Goal: Information Seeking & Learning: Learn about a topic

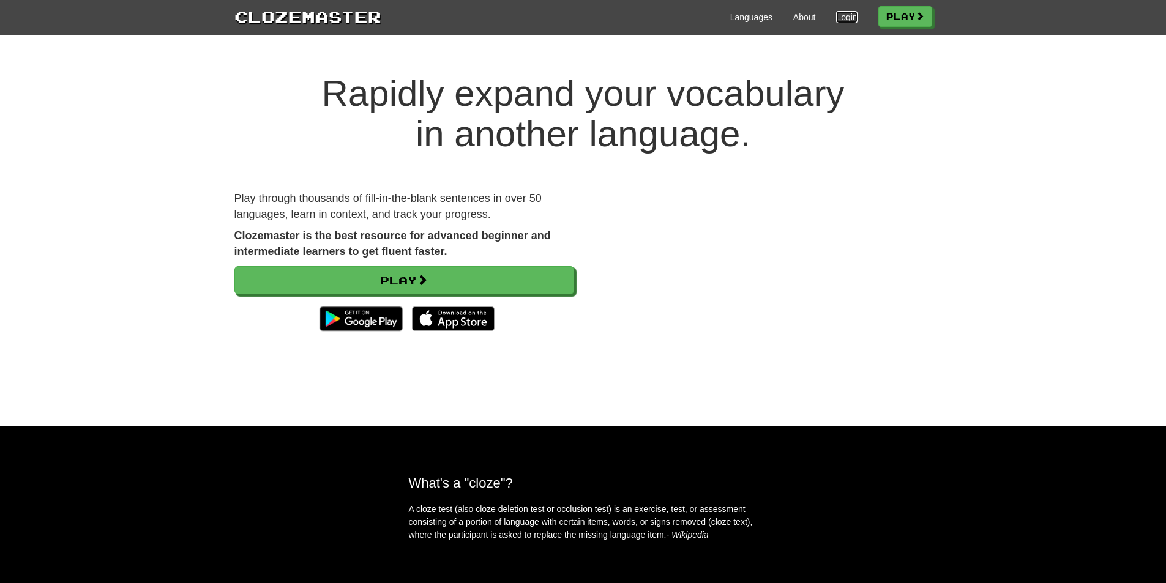
click at [839, 17] on link "Login" at bounding box center [846, 17] width 21 height 12
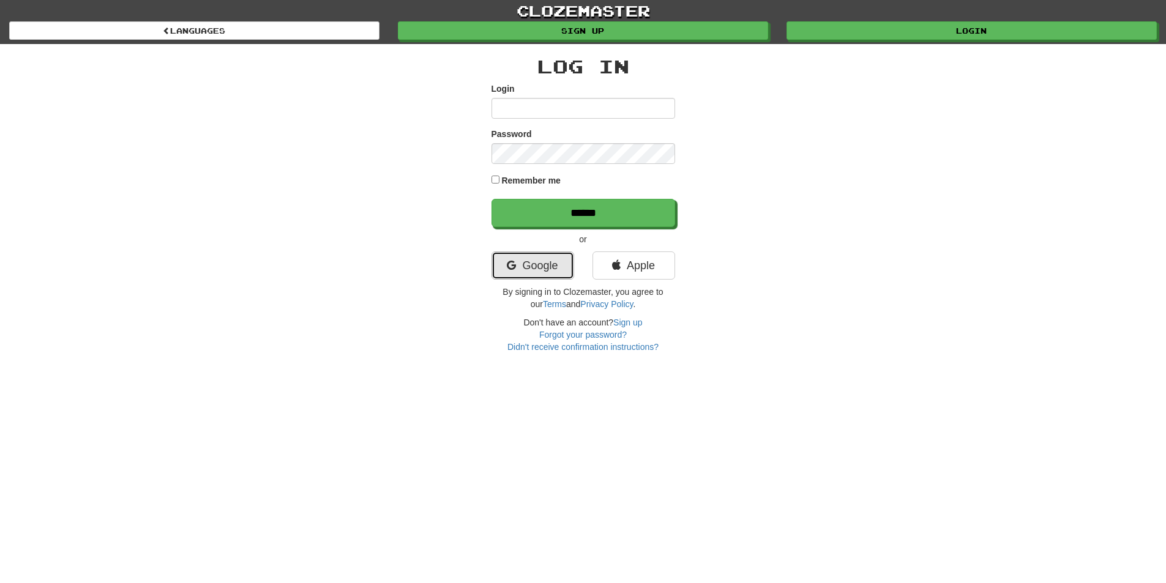
click at [535, 267] on link "Google" at bounding box center [533, 266] width 83 height 28
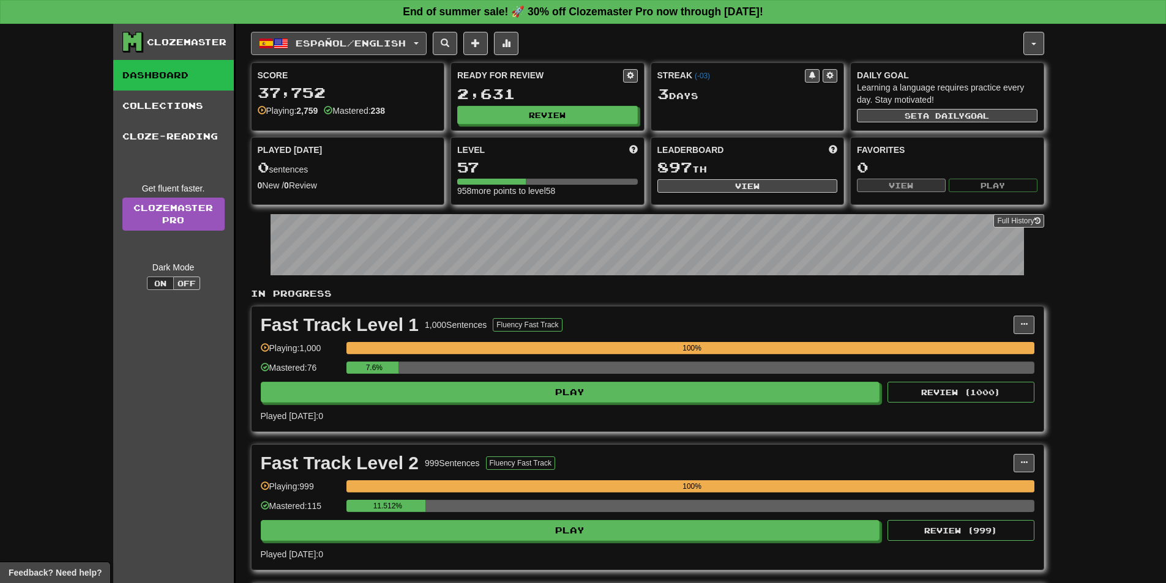
click at [353, 51] on button "Español / English" at bounding box center [339, 43] width 176 height 23
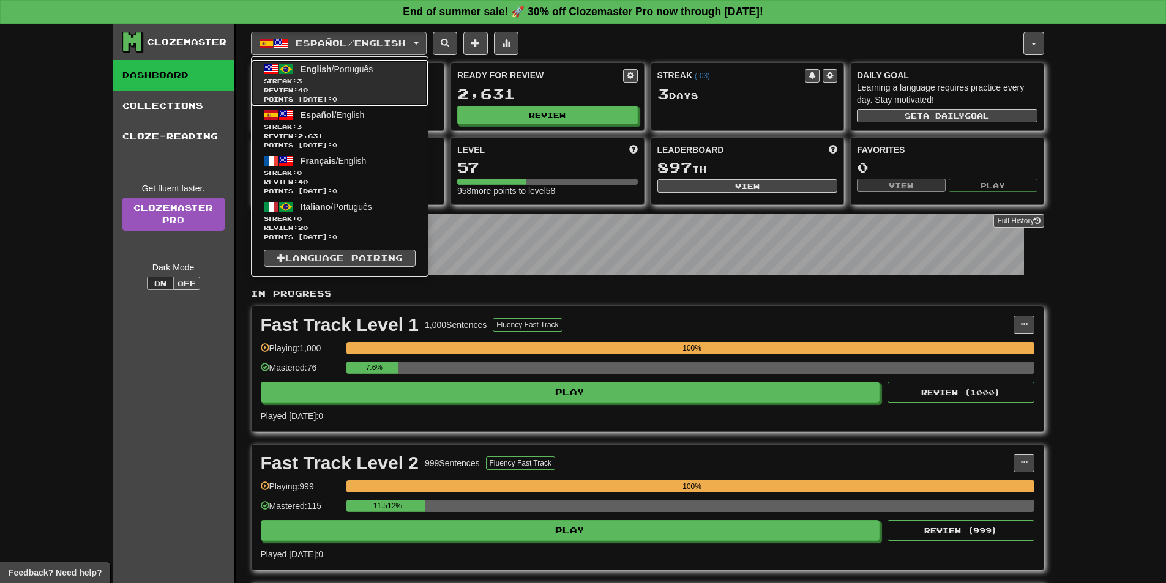
click at [334, 73] on span "English / Português" at bounding box center [337, 69] width 72 height 10
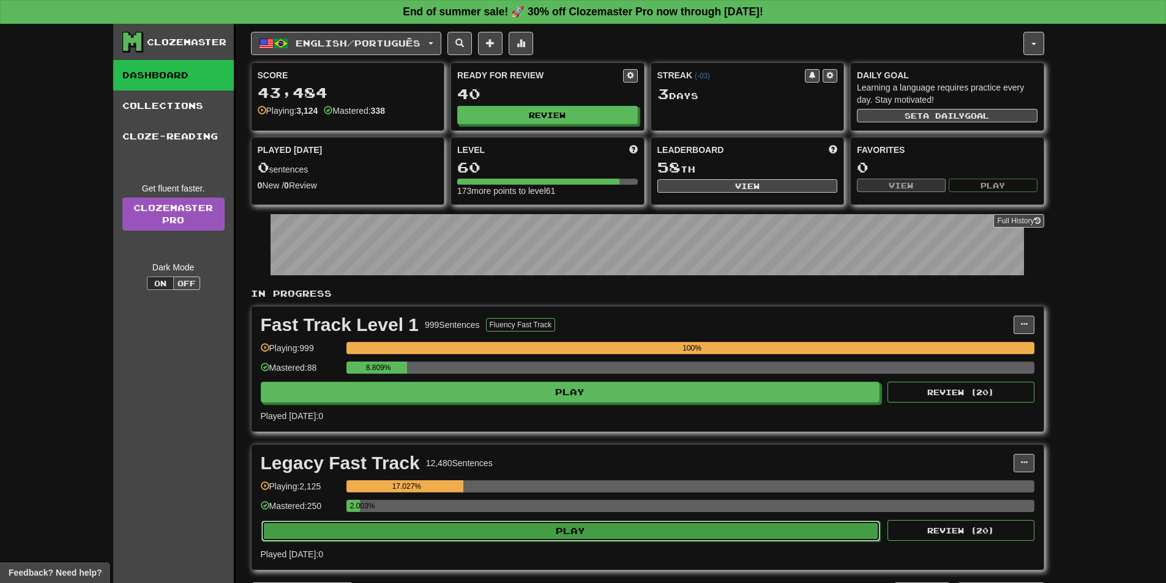
click at [589, 527] on button "Play" at bounding box center [570, 531] width 619 height 21
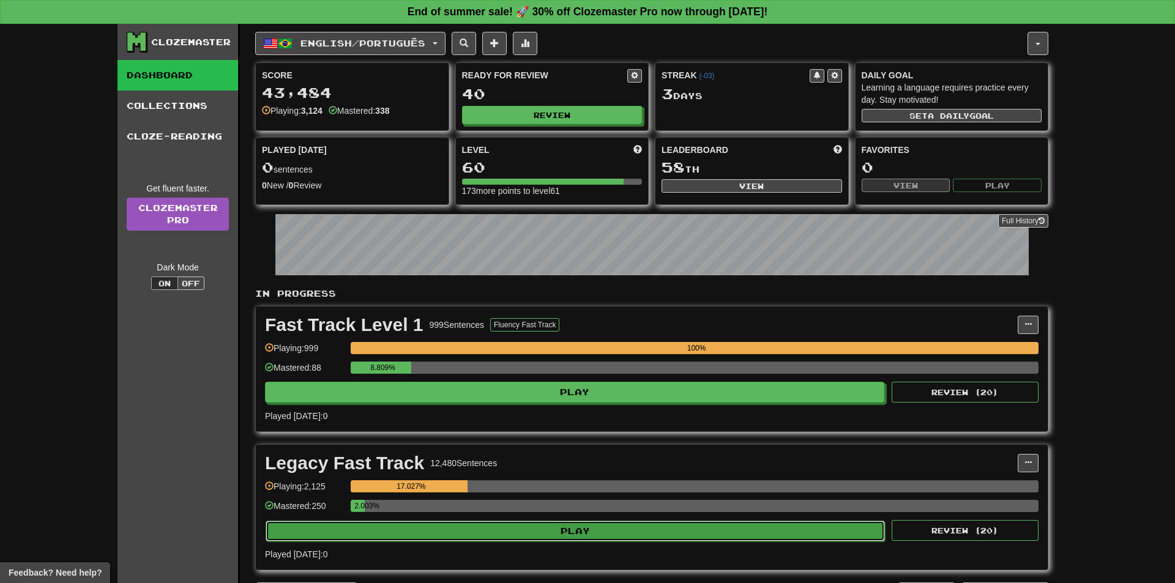
select select "**"
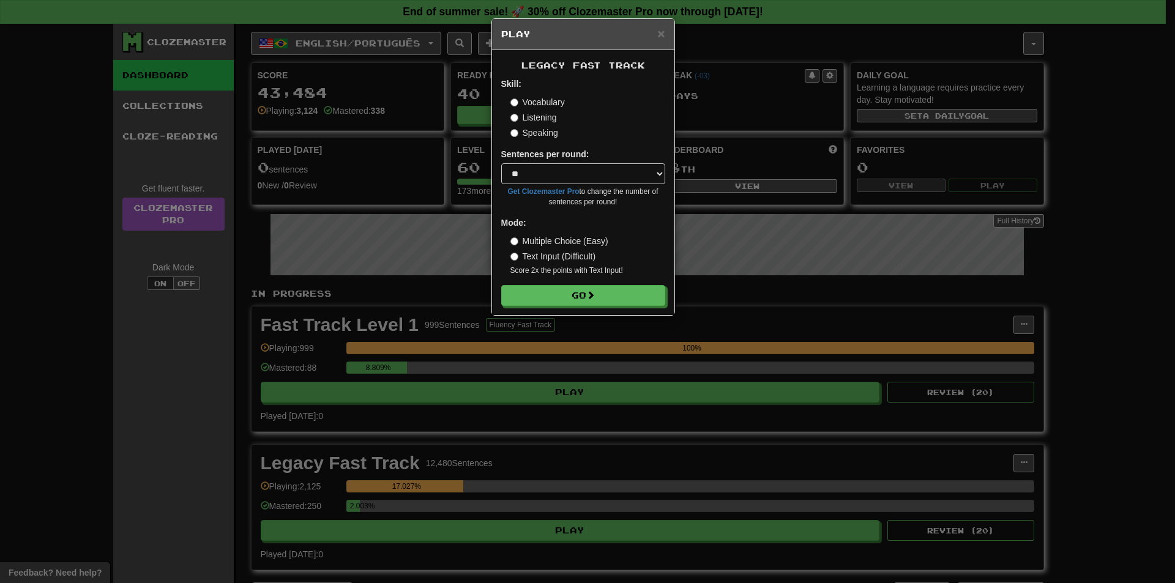
click at [591, 282] on form "Skill: Vocabulary Listening Speaking Sentences per round: * ** ** ** ** ** *** …" at bounding box center [583, 192] width 164 height 228
click at [585, 289] on button "Go" at bounding box center [584, 296] width 164 height 21
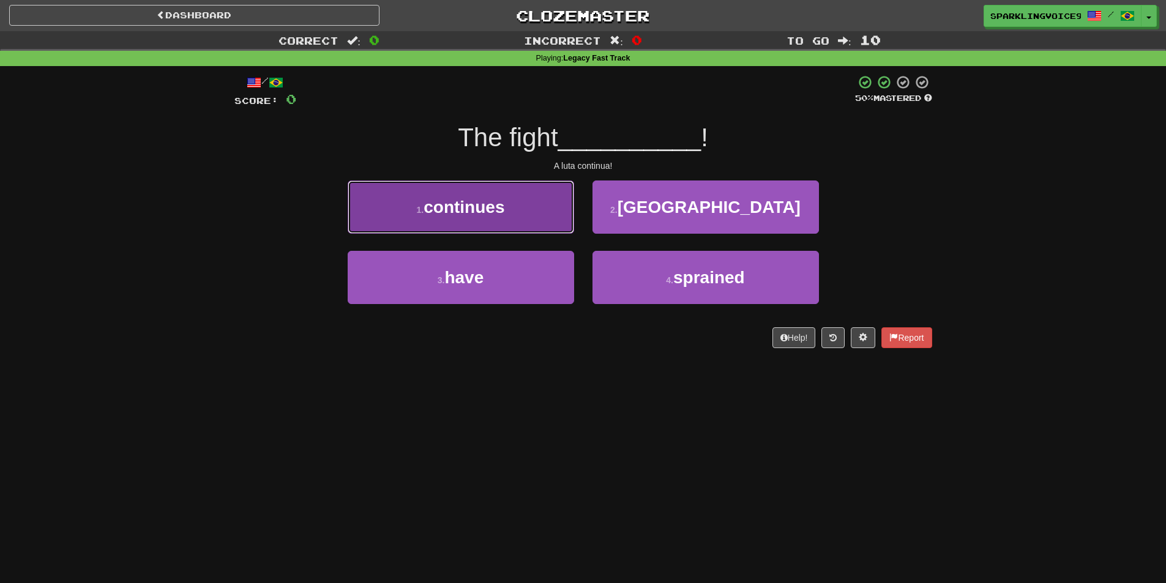
click at [493, 204] on span "continues" at bounding box center [464, 207] width 81 height 19
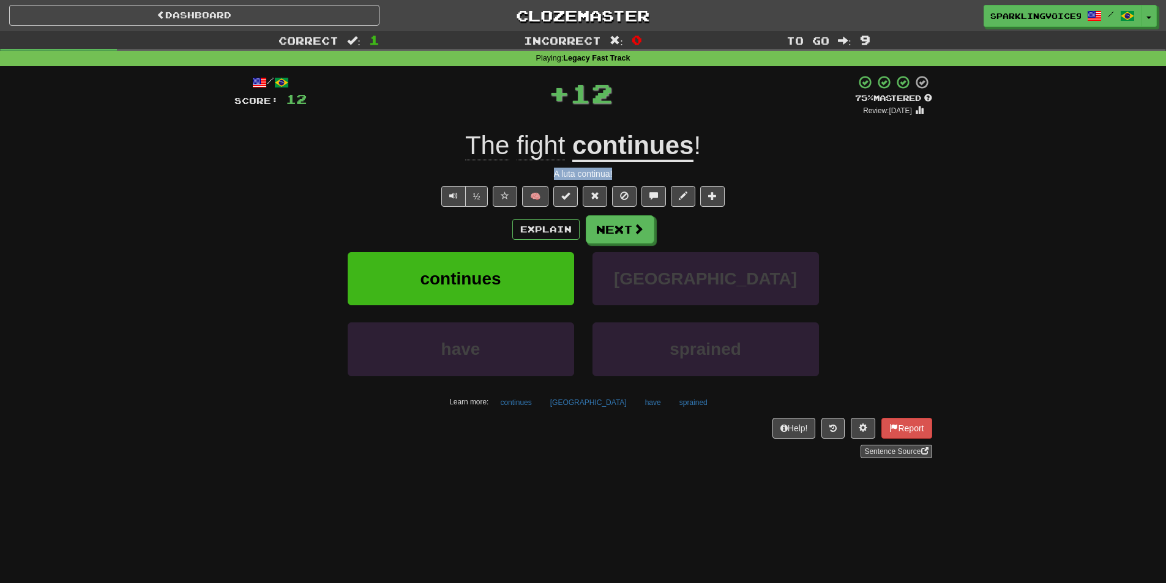
drag, startPoint x: 540, startPoint y: 166, endPoint x: 641, endPoint y: 165, distance: 100.4
click at [641, 165] on div "/ Score: 12 + 12 75 % Mastered Review: [DATE] The fight continues ! A luta cont…" at bounding box center [583, 267] width 698 height 384
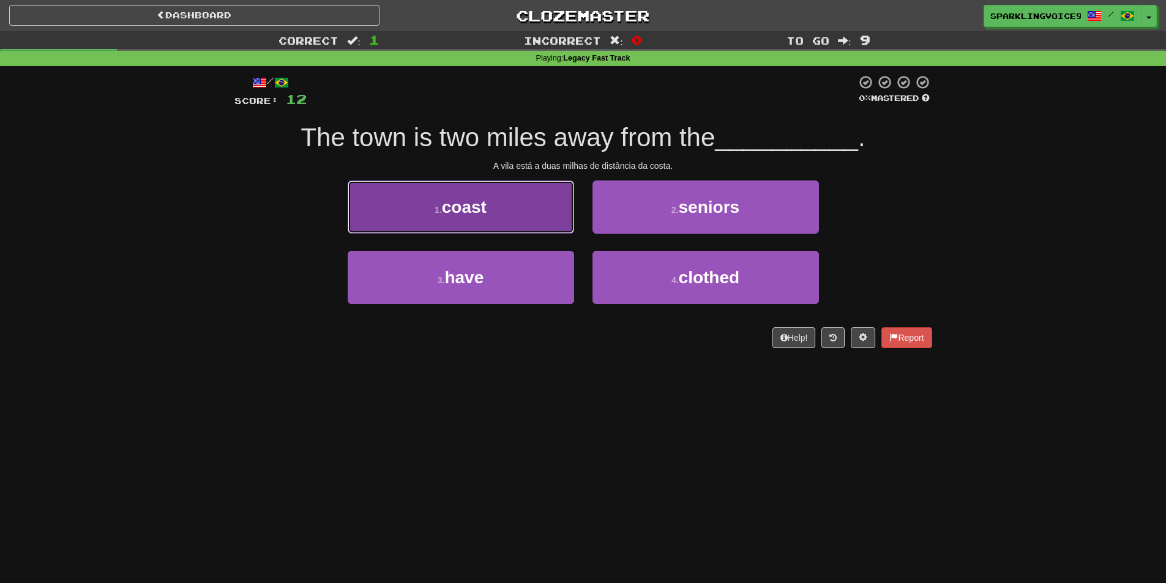
click at [528, 212] on button "1 . coast" at bounding box center [461, 207] width 226 height 53
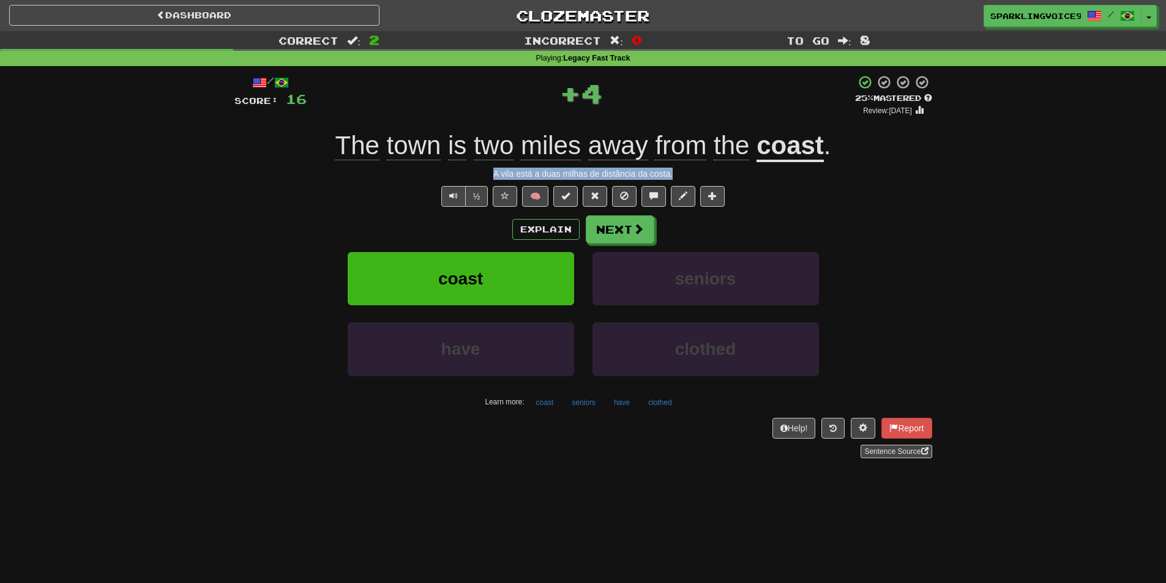
drag, startPoint x: 485, startPoint y: 174, endPoint x: 699, endPoint y: 168, distance: 214.3
click at [699, 168] on div "A vila está a duas milhas de distância da costa." at bounding box center [583, 174] width 698 height 12
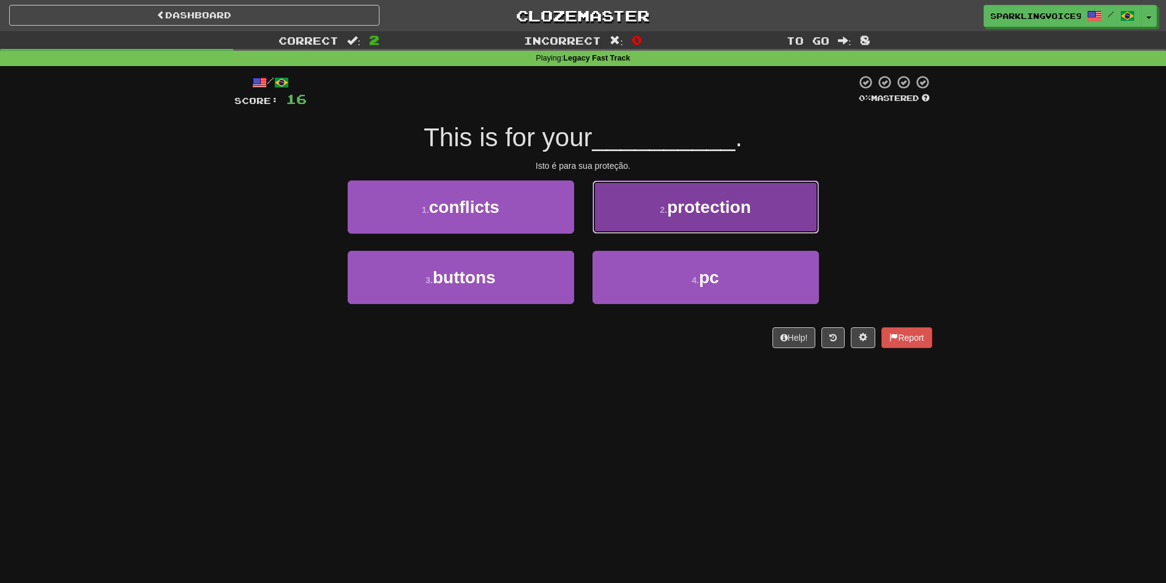
click at [698, 219] on button "2 . protection" at bounding box center [706, 207] width 226 height 53
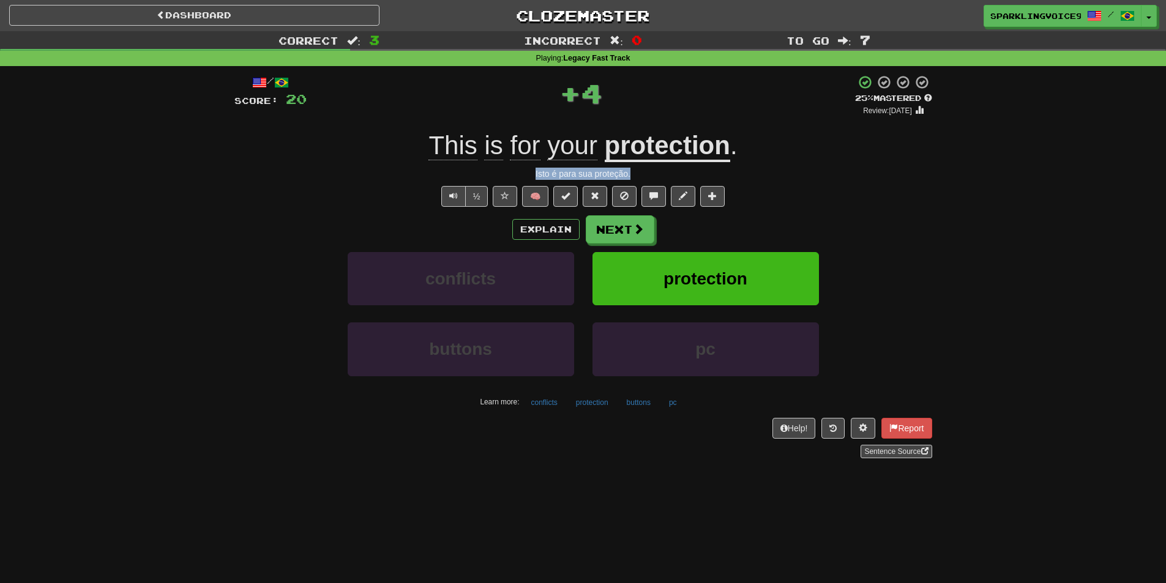
drag, startPoint x: 533, startPoint y: 171, endPoint x: 660, endPoint y: 170, distance: 127.9
click at [660, 170] on div "Isto é para sua proteção." at bounding box center [583, 174] width 698 height 12
drag, startPoint x: 550, startPoint y: 91, endPoint x: 663, endPoint y: 93, distance: 113.3
click at [663, 93] on div "+ 4" at bounding box center [581, 93] width 548 height 37
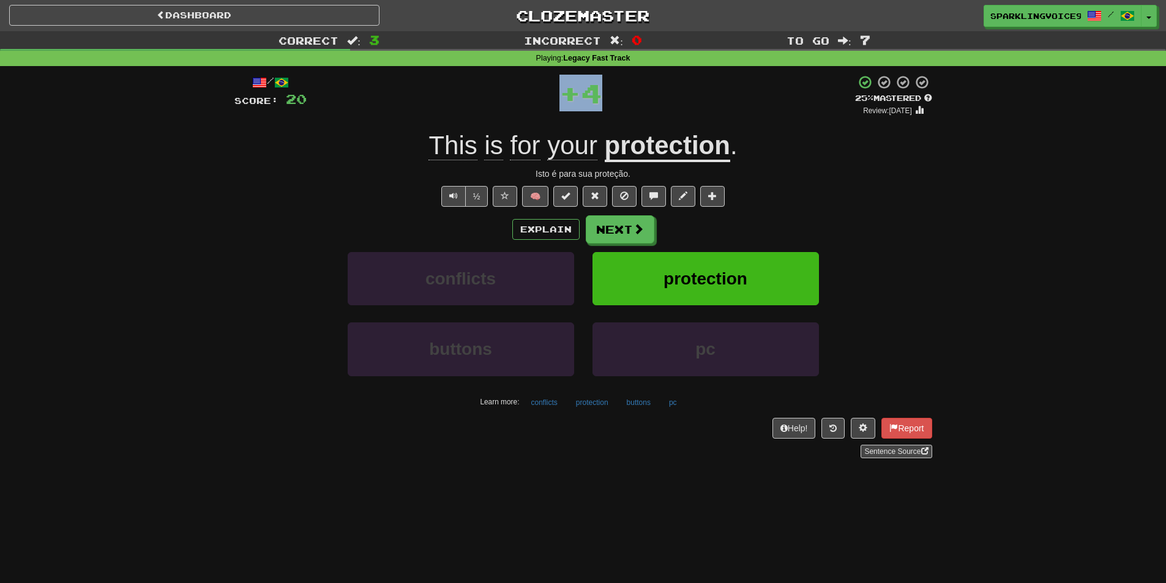
click at [663, 93] on div "+ 4" at bounding box center [581, 93] width 548 height 37
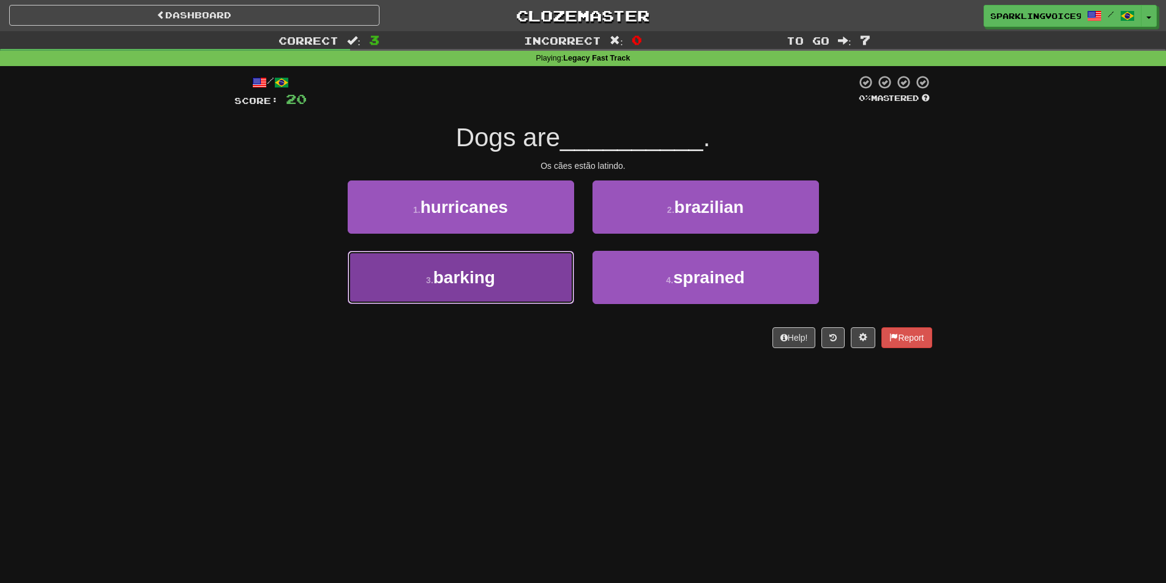
click at [495, 275] on span "barking" at bounding box center [464, 277] width 62 height 19
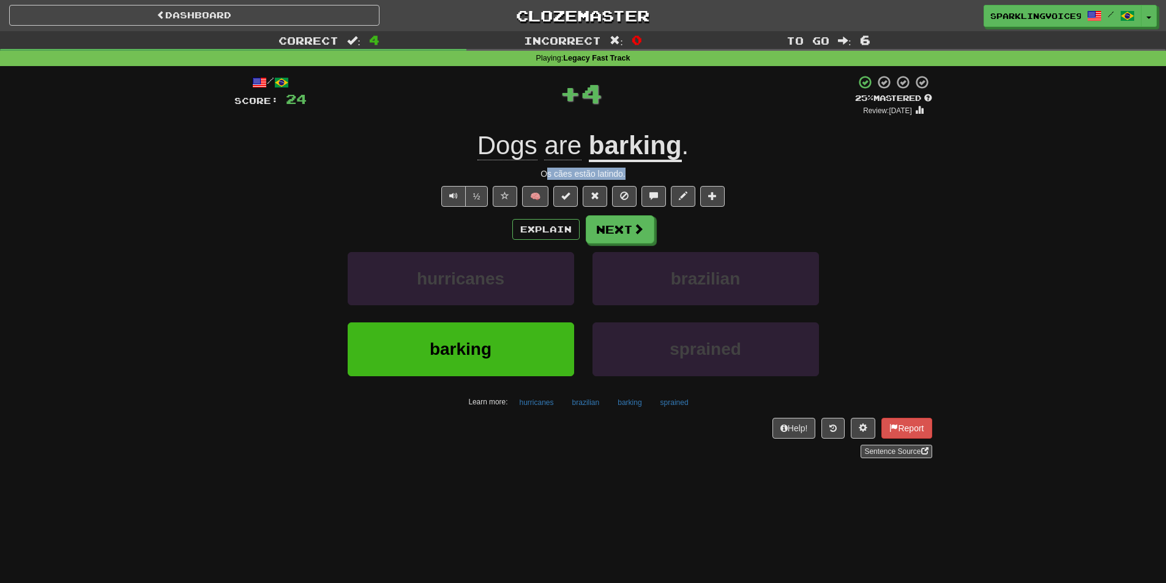
drag, startPoint x: 545, startPoint y: 173, endPoint x: 644, endPoint y: 174, distance: 98.6
click at [644, 174] on div "Os cães estão latindo." at bounding box center [583, 174] width 698 height 12
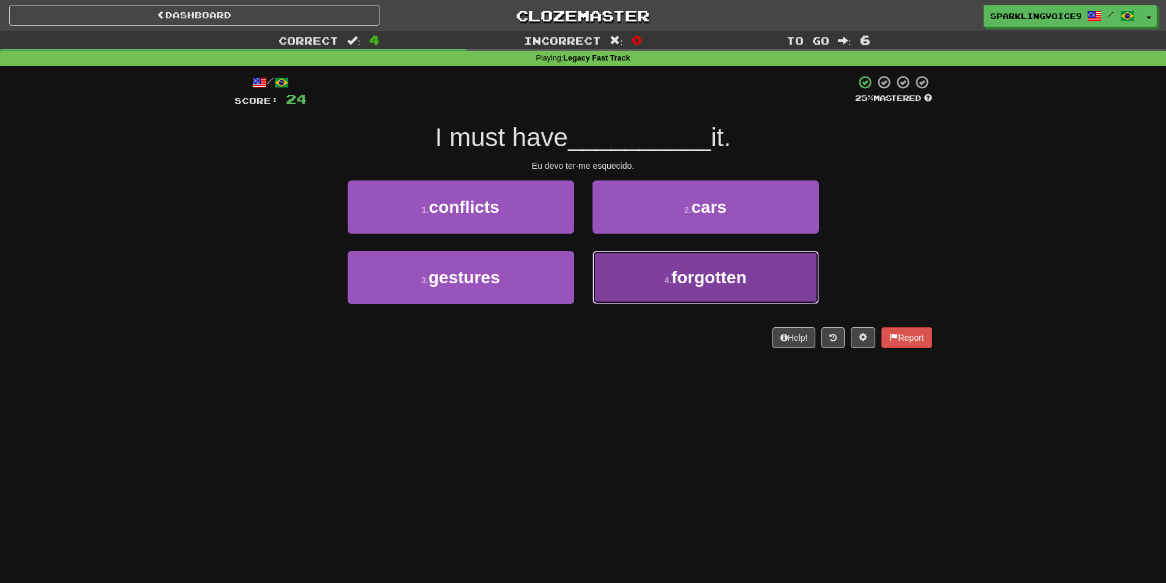
click at [669, 288] on button "4 . forgotten" at bounding box center [706, 277] width 226 height 53
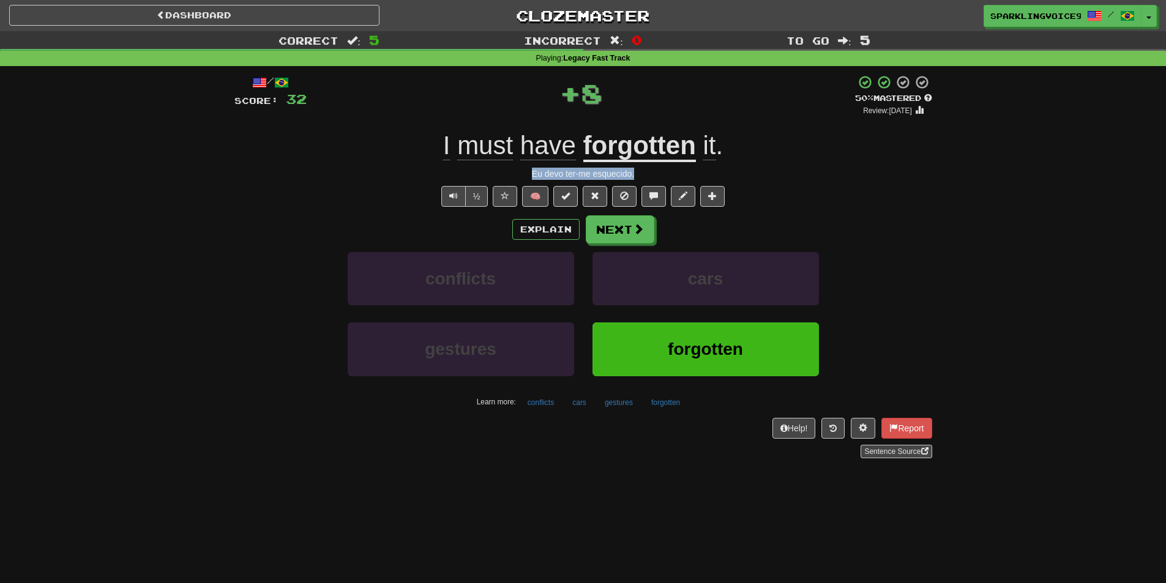
drag, startPoint x: 640, startPoint y: 171, endPoint x: 664, endPoint y: 171, distance: 23.9
click at [664, 171] on div "Eu devo ter-me esquecido." at bounding box center [583, 174] width 698 height 12
drag, startPoint x: 533, startPoint y: 89, endPoint x: 627, endPoint y: 89, distance: 94.3
click at [627, 89] on div "+ 8" at bounding box center [581, 93] width 548 height 37
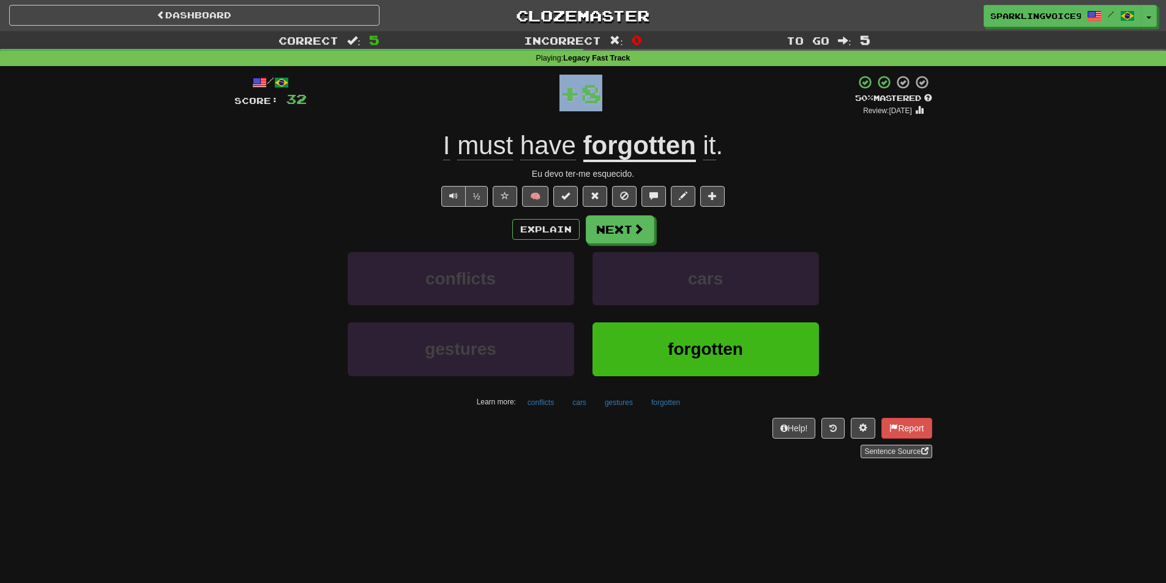
click at [627, 89] on div "+ 8" at bounding box center [581, 93] width 548 height 37
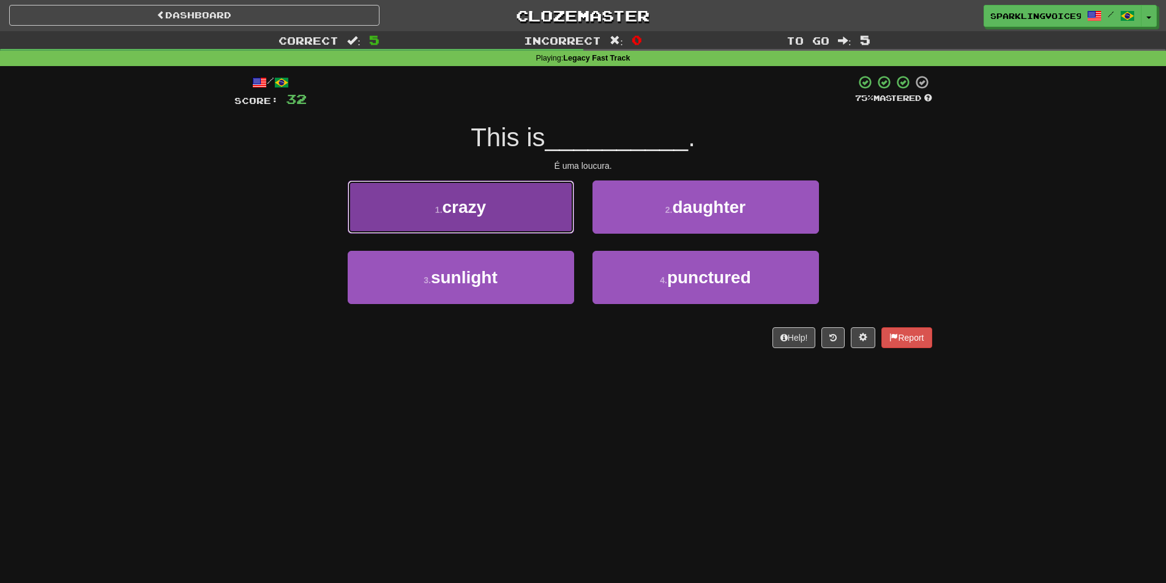
click at [533, 210] on button "1 . crazy" at bounding box center [461, 207] width 226 height 53
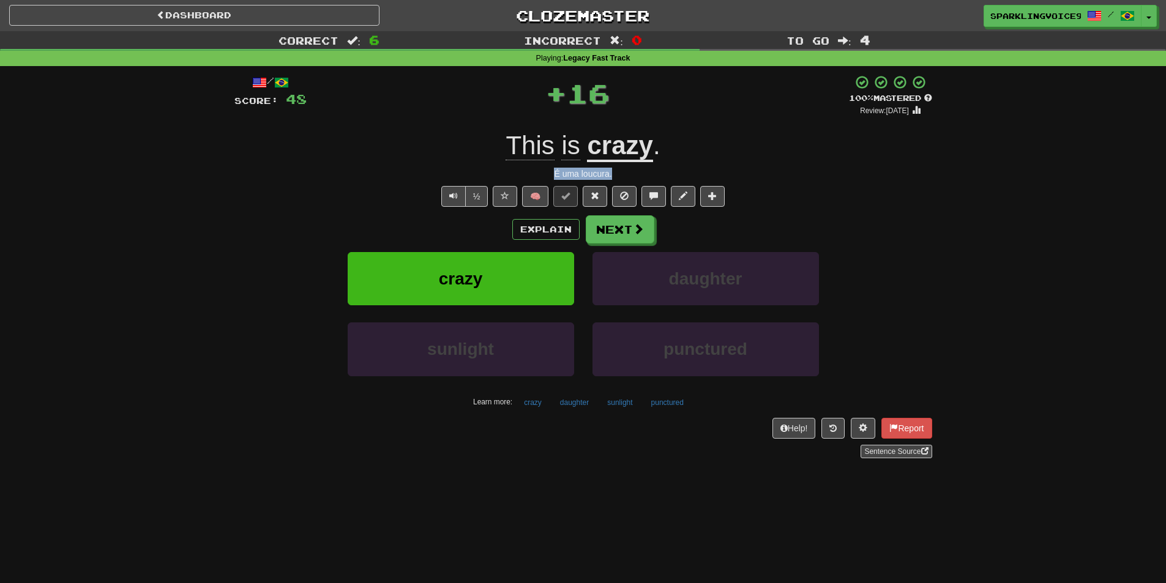
click at [641, 175] on div "É uma loucura." at bounding box center [583, 174] width 698 height 12
drag, startPoint x: 596, startPoint y: 99, endPoint x: 657, endPoint y: 97, distance: 61.8
click at [657, 97] on div "+ 16" at bounding box center [578, 93] width 542 height 37
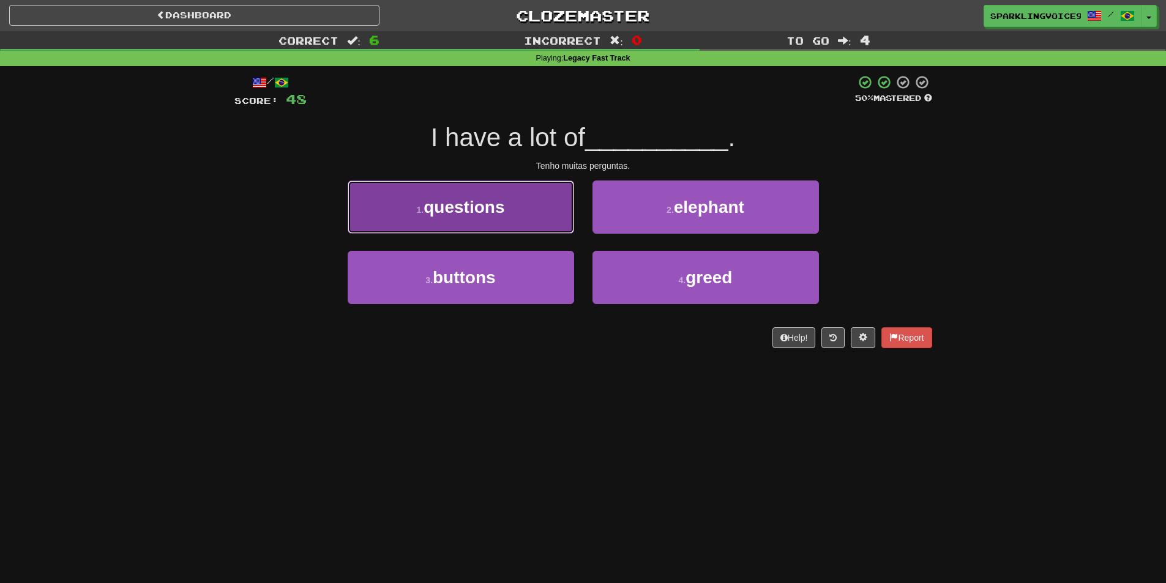
click at [497, 201] on span "questions" at bounding box center [464, 207] width 81 height 19
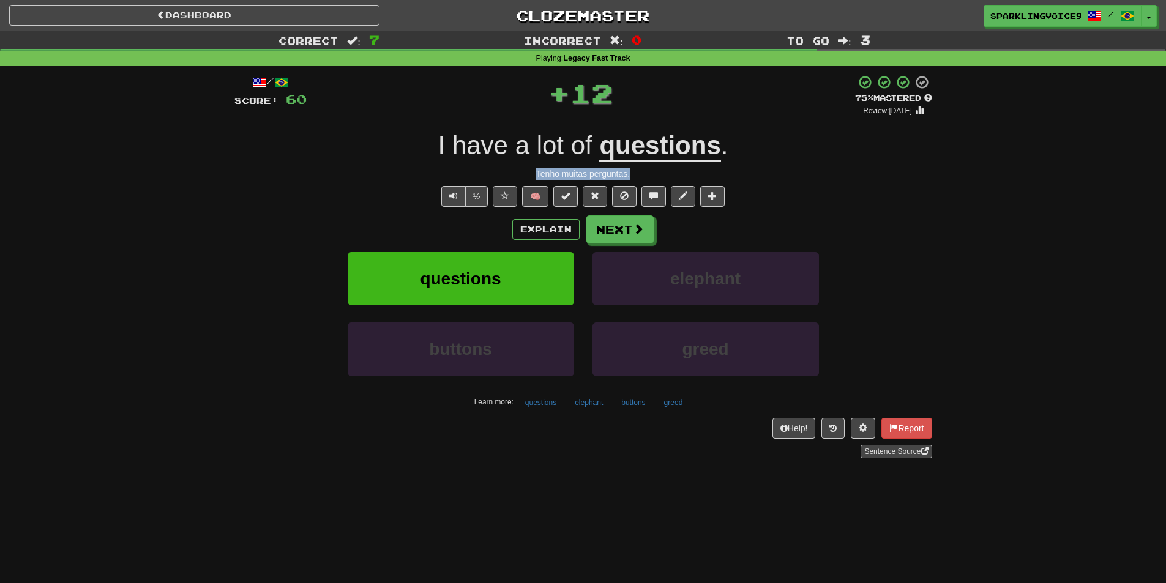
drag, startPoint x: 539, startPoint y: 172, endPoint x: 677, endPoint y: 172, distance: 137.7
click at [677, 172] on div "Tenho muitas perguntas." at bounding box center [583, 174] width 698 height 12
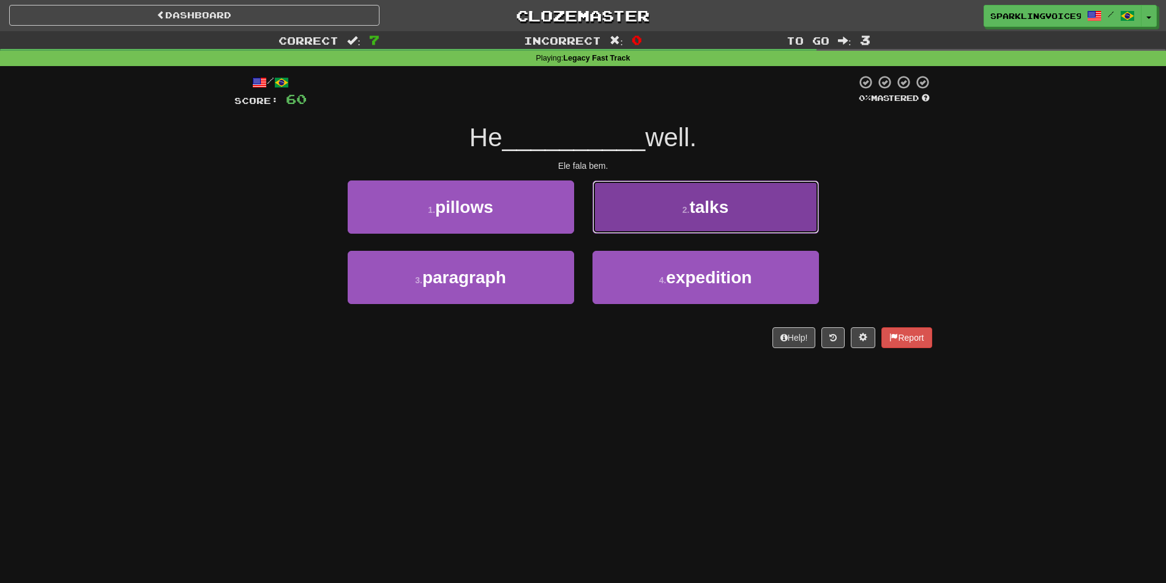
click at [667, 200] on button "2 . talks" at bounding box center [706, 207] width 226 height 53
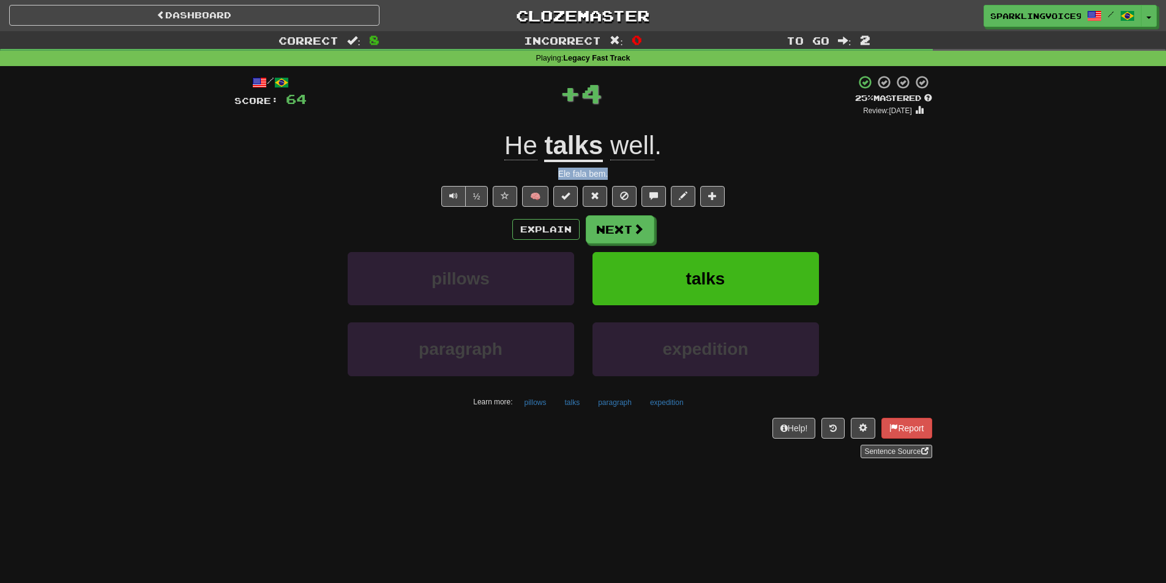
drag, startPoint x: 552, startPoint y: 171, endPoint x: 632, endPoint y: 176, distance: 79.7
click at [632, 176] on div "Ele fala bem." at bounding box center [583, 174] width 698 height 12
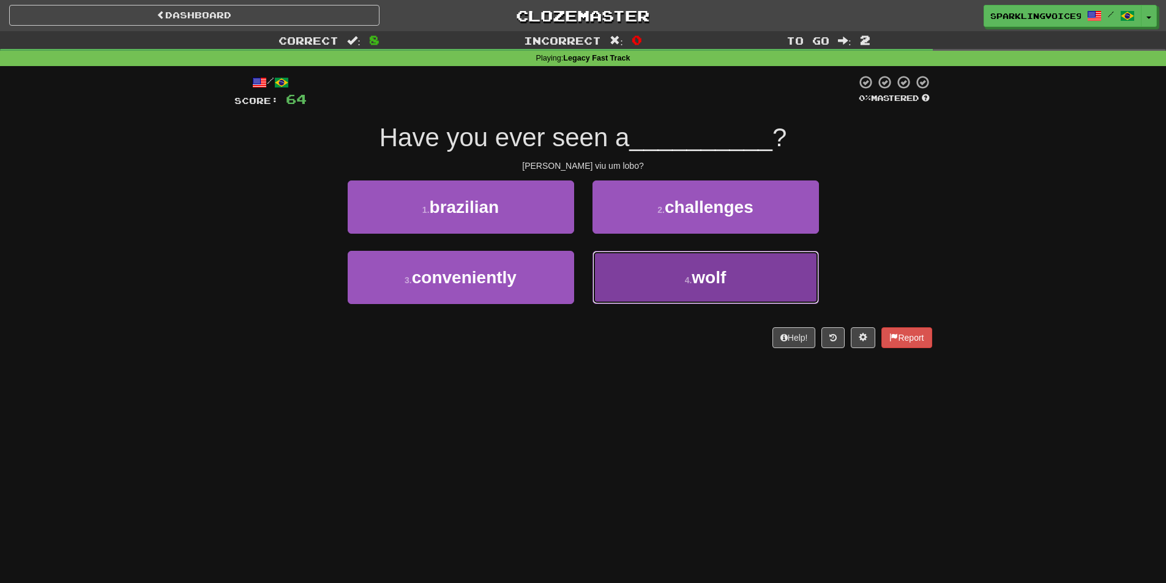
click at [686, 285] on small "4 ." at bounding box center [688, 280] width 7 height 10
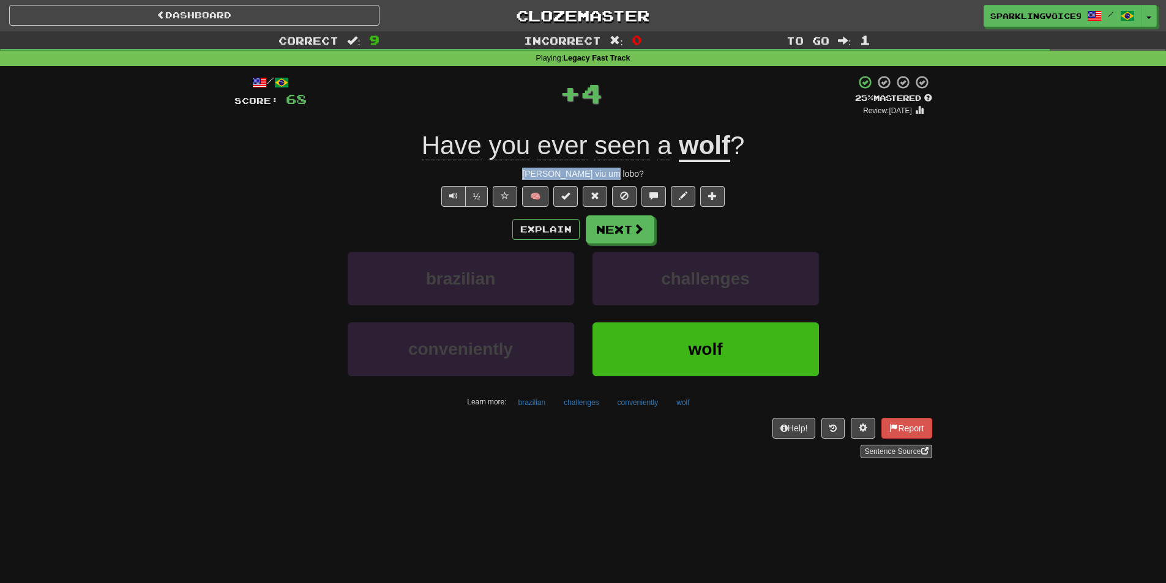
drag, startPoint x: 542, startPoint y: 173, endPoint x: 645, endPoint y: 173, distance: 102.2
click at [645, 173] on div "[PERSON_NAME] viu um lobo?" at bounding box center [583, 174] width 698 height 12
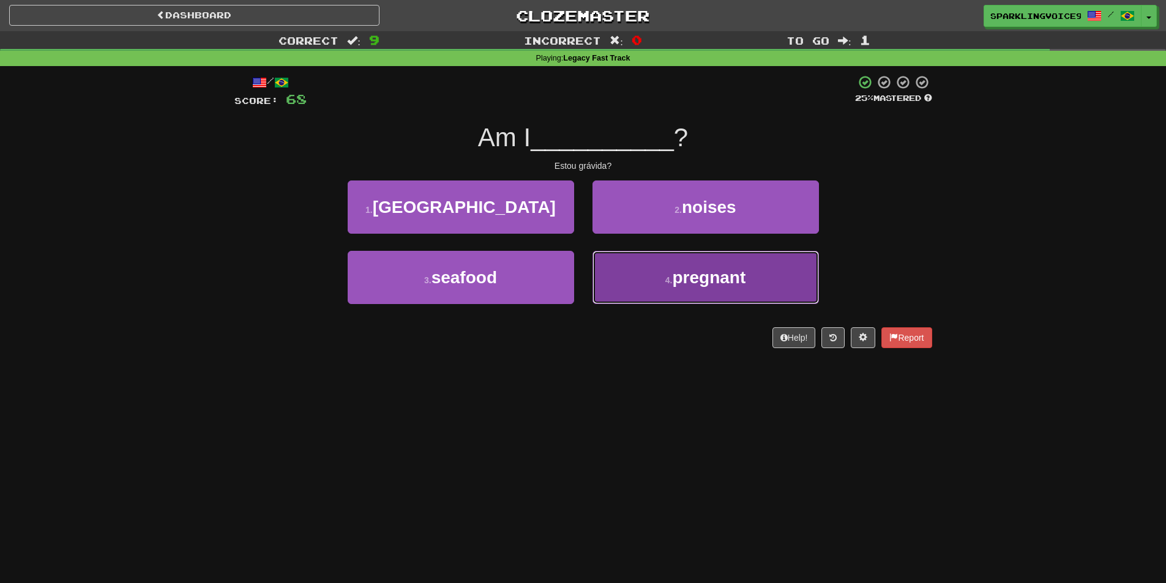
click at [684, 278] on span "pregnant" at bounding box center [708, 277] width 73 height 19
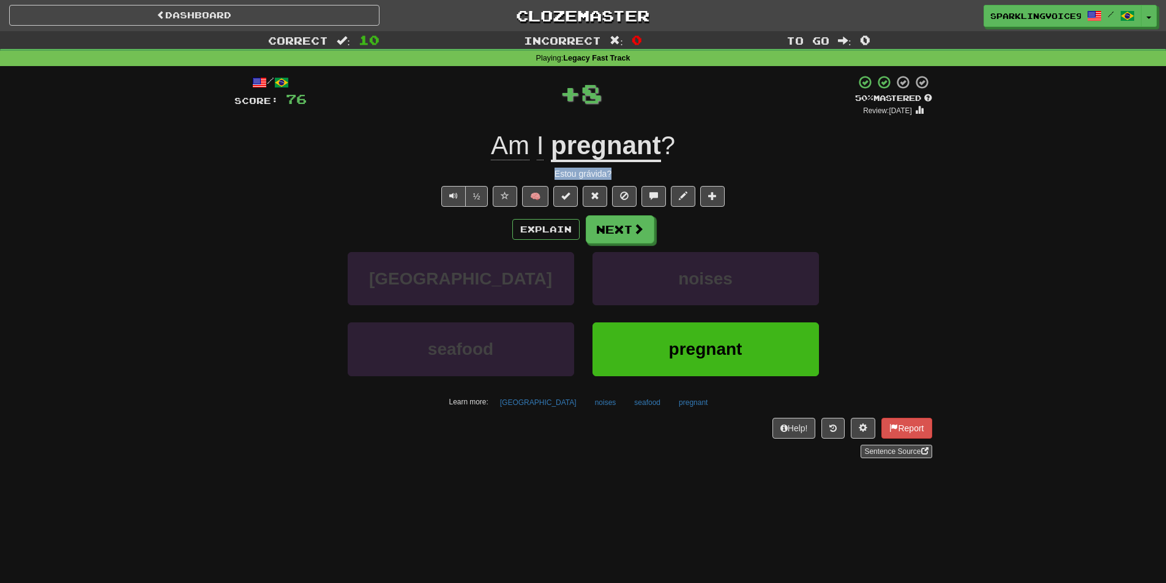
drag, startPoint x: 550, startPoint y: 176, endPoint x: 654, endPoint y: 175, distance: 104.1
click at [654, 175] on div "Estou grávida?" at bounding box center [583, 174] width 698 height 12
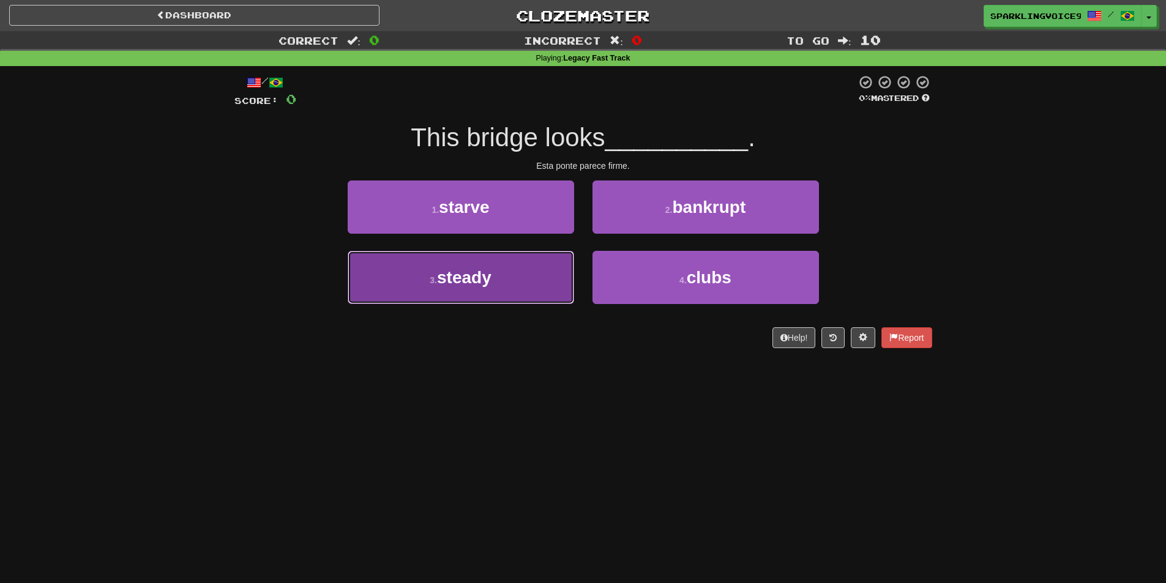
click at [564, 288] on button "3 . steady" at bounding box center [461, 277] width 226 height 53
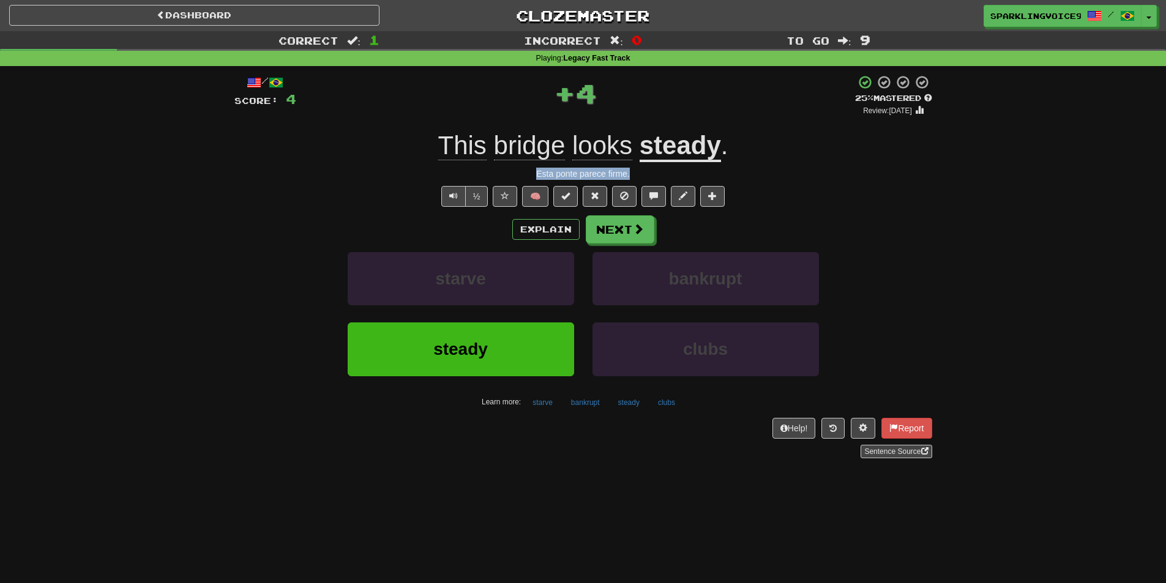
drag, startPoint x: 531, startPoint y: 176, endPoint x: 654, endPoint y: 177, distance: 123.0
click at [654, 177] on div "Esta ponte parece firme." at bounding box center [583, 174] width 698 height 12
click at [623, 91] on div "+ 4" at bounding box center [575, 93] width 559 height 37
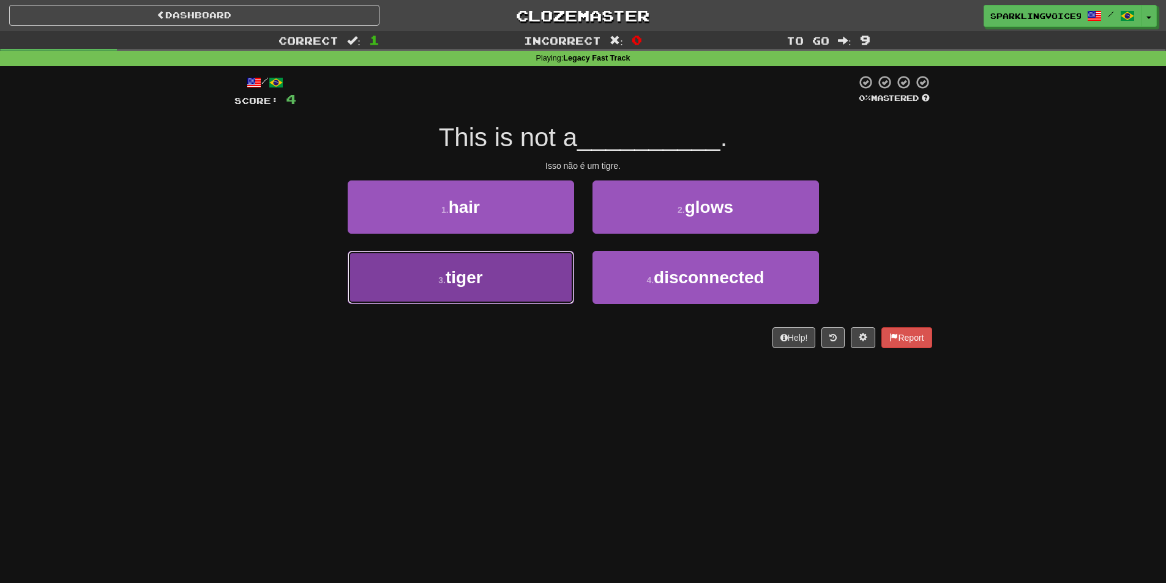
click at [540, 266] on button "3 . tiger" at bounding box center [461, 277] width 226 height 53
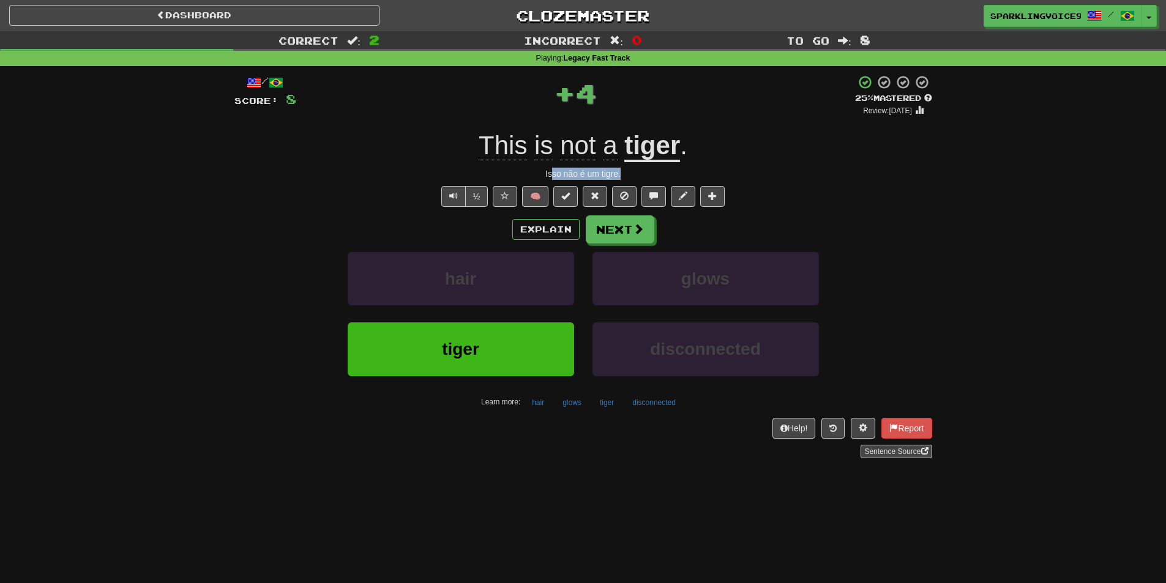
drag, startPoint x: 552, startPoint y: 174, endPoint x: 649, endPoint y: 171, distance: 97.4
click at [649, 171] on div "Isso não é um tigre." at bounding box center [583, 174] width 698 height 12
click at [644, 92] on div "+ 4" at bounding box center [575, 93] width 559 height 37
click at [645, 92] on div "+ 4" at bounding box center [575, 93] width 559 height 37
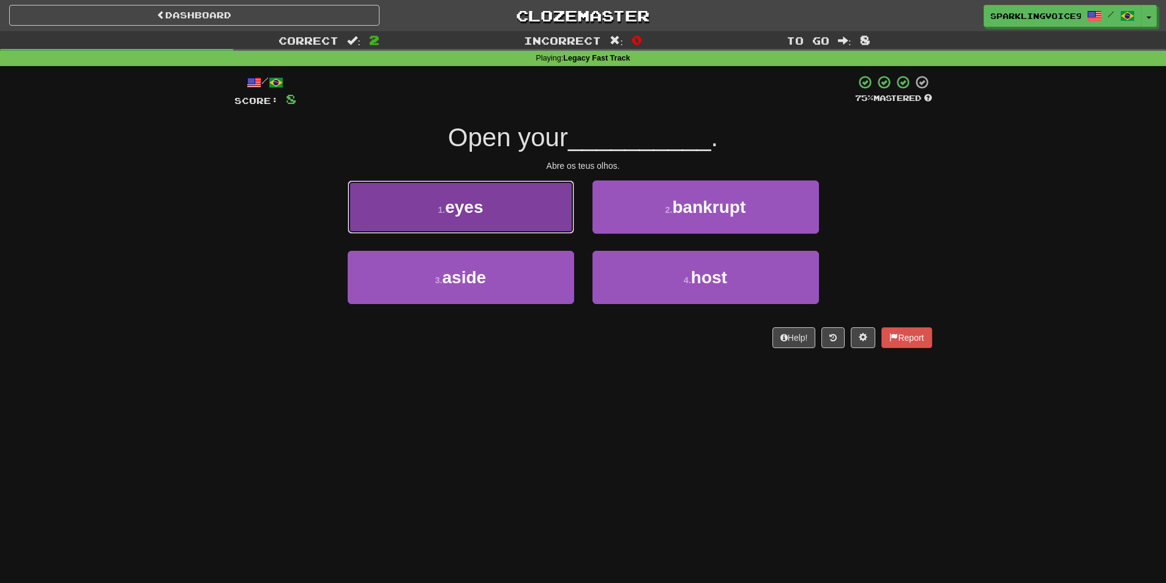
click at [484, 196] on button "1 . eyes" at bounding box center [461, 207] width 226 height 53
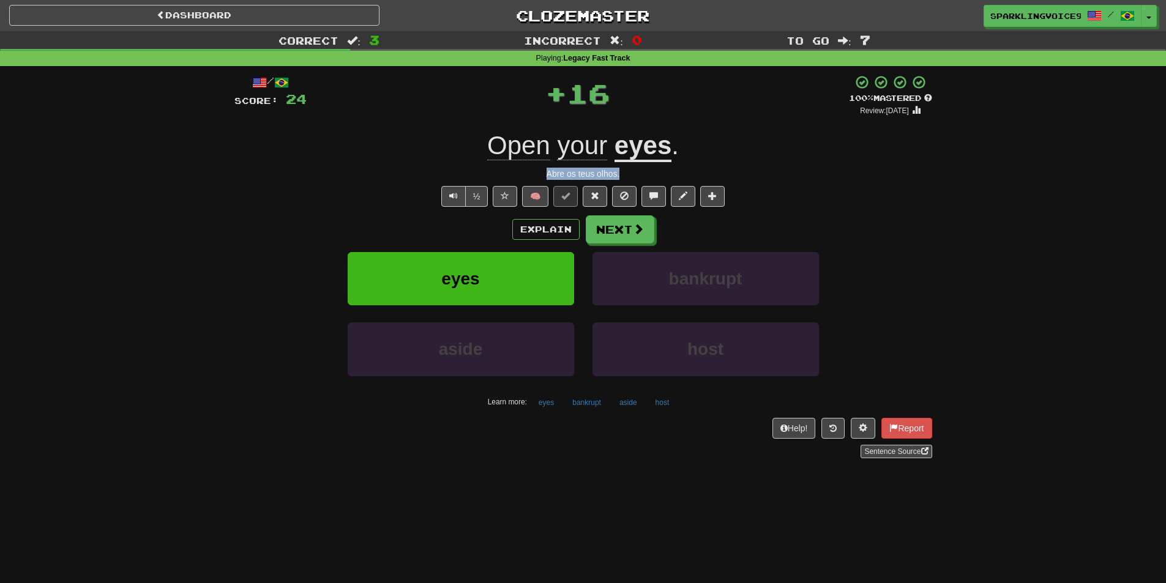
drag, startPoint x: 540, startPoint y: 173, endPoint x: 623, endPoint y: 171, distance: 82.0
click at [623, 171] on div "Abre os teus olhos." at bounding box center [583, 174] width 698 height 12
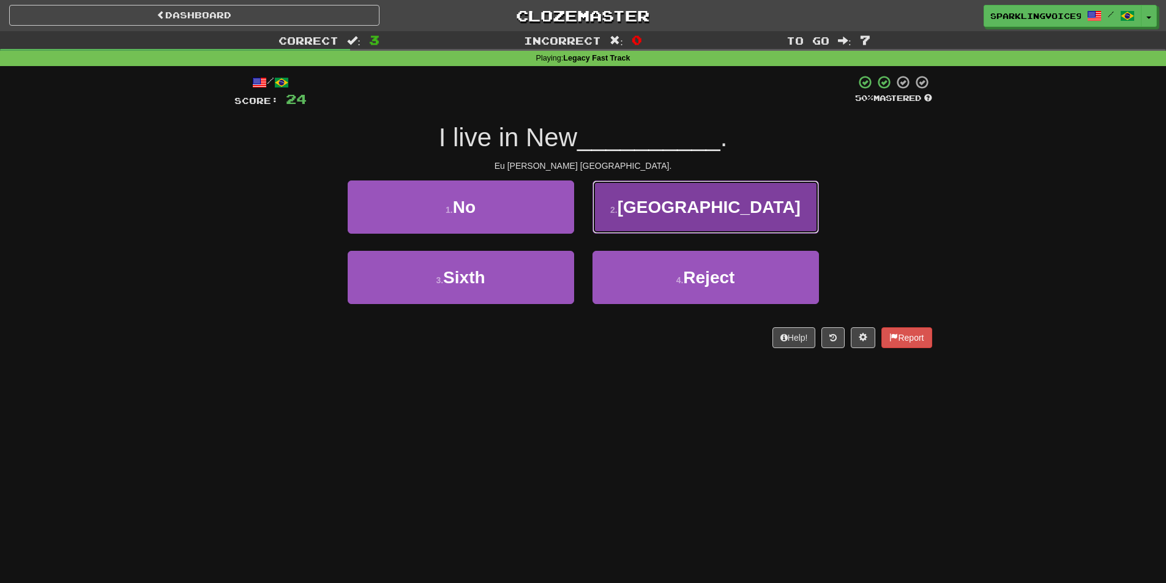
click at [618, 211] on small "2 ." at bounding box center [613, 210] width 7 height 10
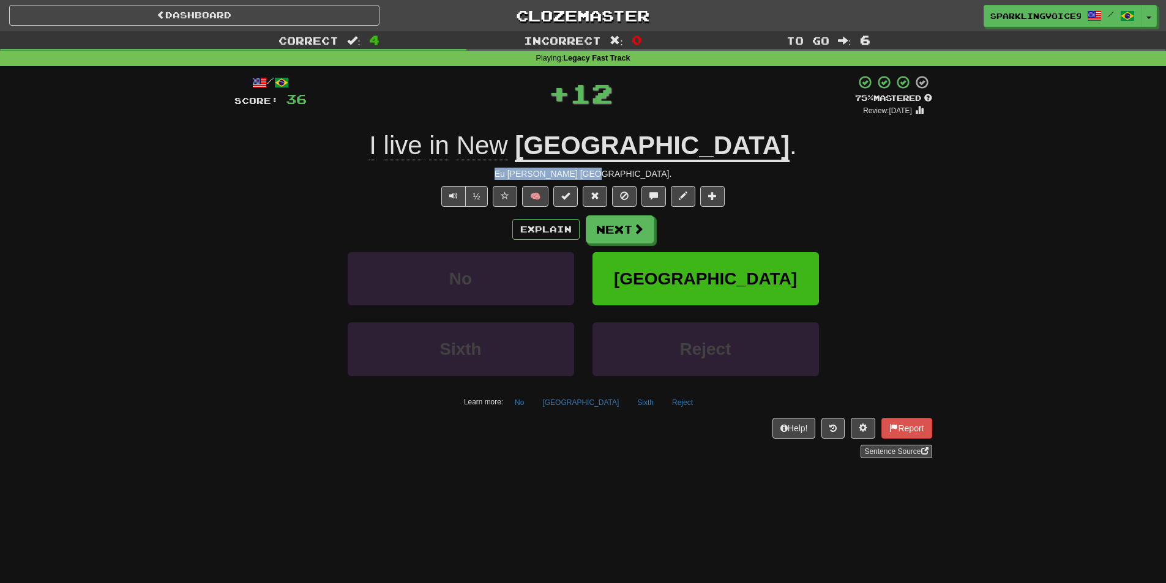
drag, startPoint x: 556, startPoint y: 178, endPoint x: 641, endPoint y: 176, distance: 85.7
click at [641, 176] on div "Eu [PERSON_NAME] [GEOGRAPHIC_DATA]." at bounding box center [583, 174] width 698 height 12
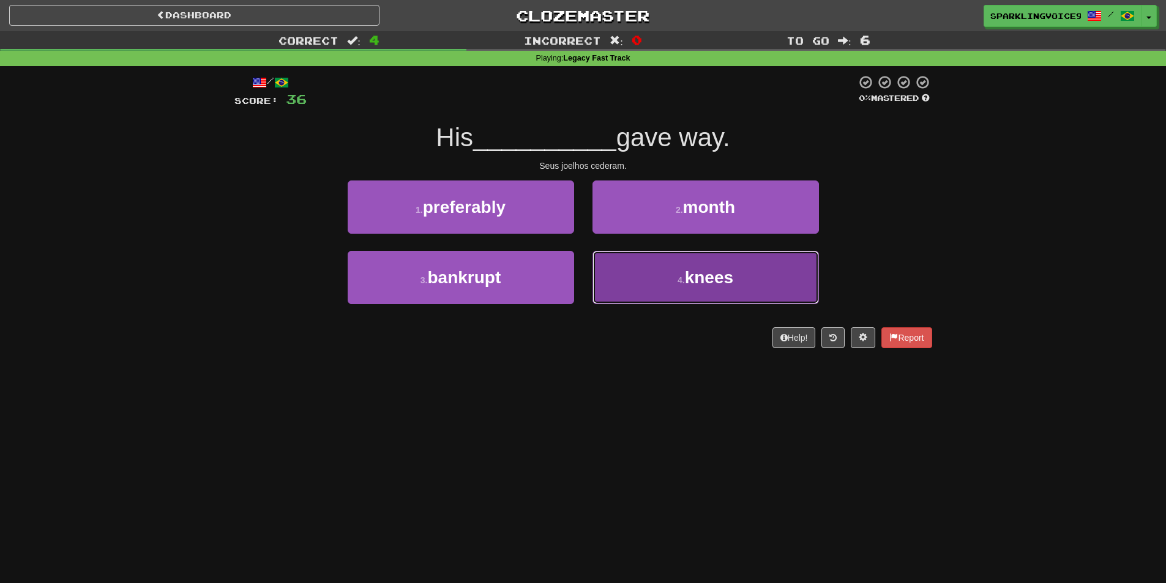
click at [645, 285] on button "4 . knees" at bounding box center [706, 277] width 226 height 53
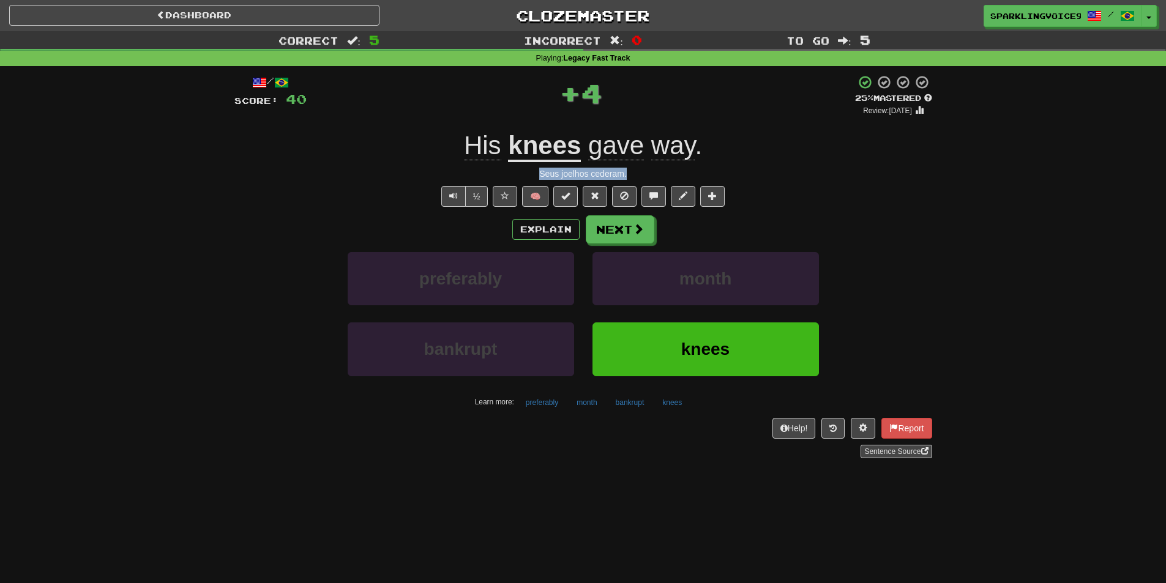
drag, startPoint x: 535, startPoint y: 173, endPoint x: 675, endPoint y: 173, distance: 140.2
click at [675, 173] on div "Seus joelhos cederam." at bounding box center [583, 174] width 698 height 12
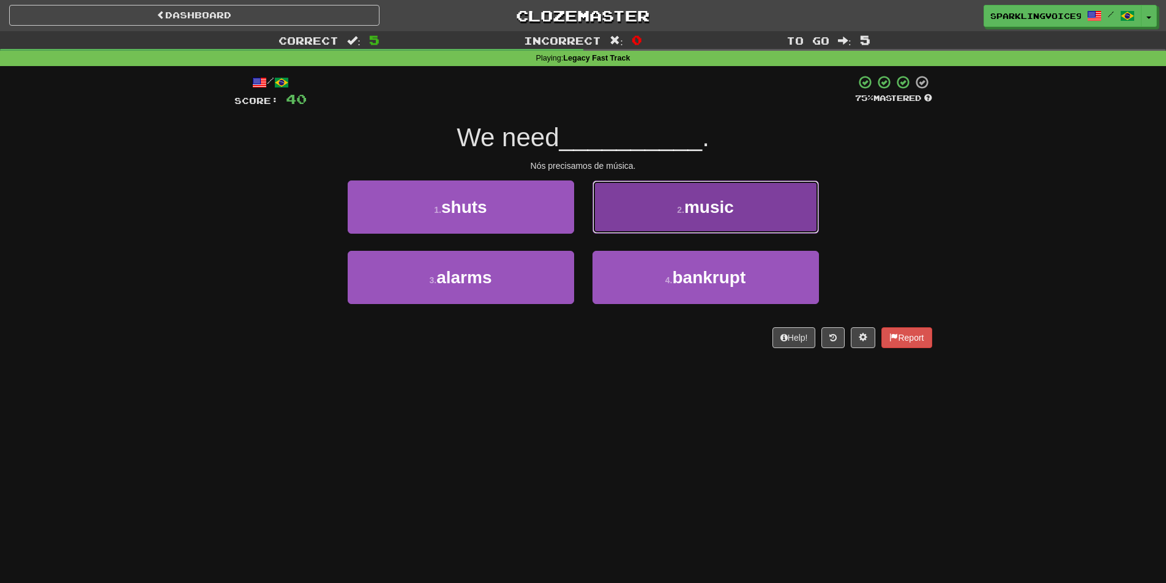
click at [670, 210] on button "2 . music" at bounding box center [706, 207] width 226 height 53
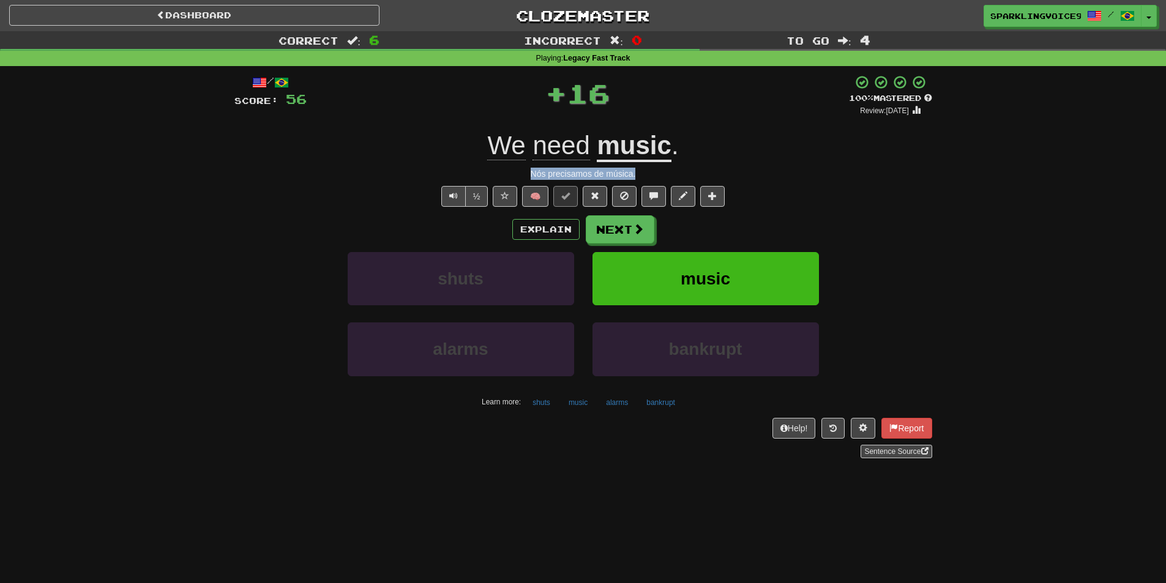
drag, startPoint x: 528, startPoint y: 175, endPoint x: 684, endPoint y: 175, distance: 156.7
click at [684, 175] on div "Nós precisamos de música." at bounding box center [583, 174] width 698 height 12
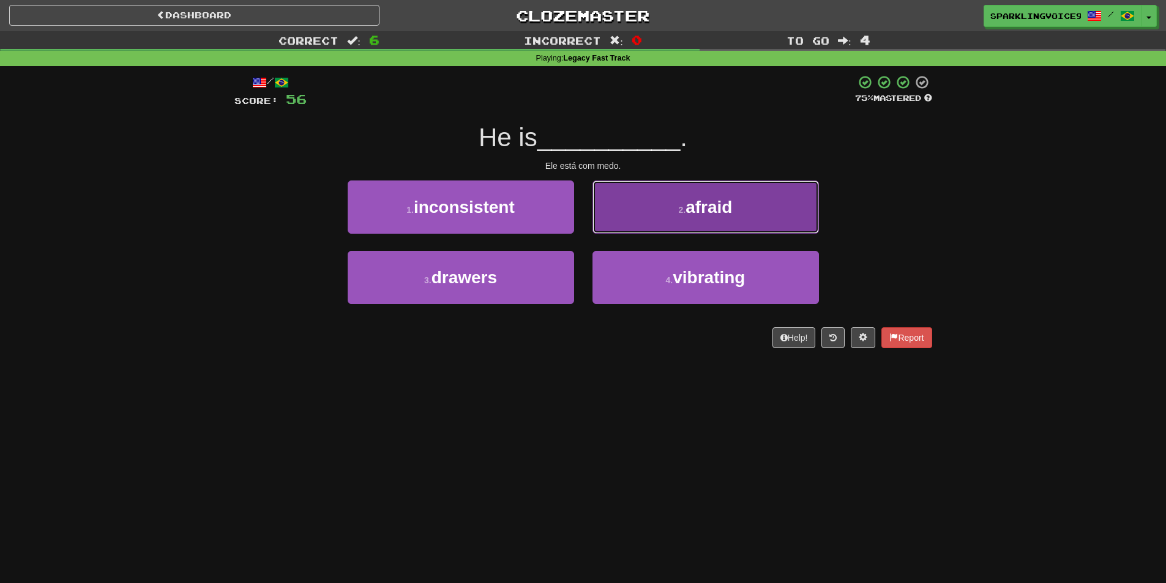
click at [695, 201] on span "afraid" at bounding box center [709, 207] width 47 height 19
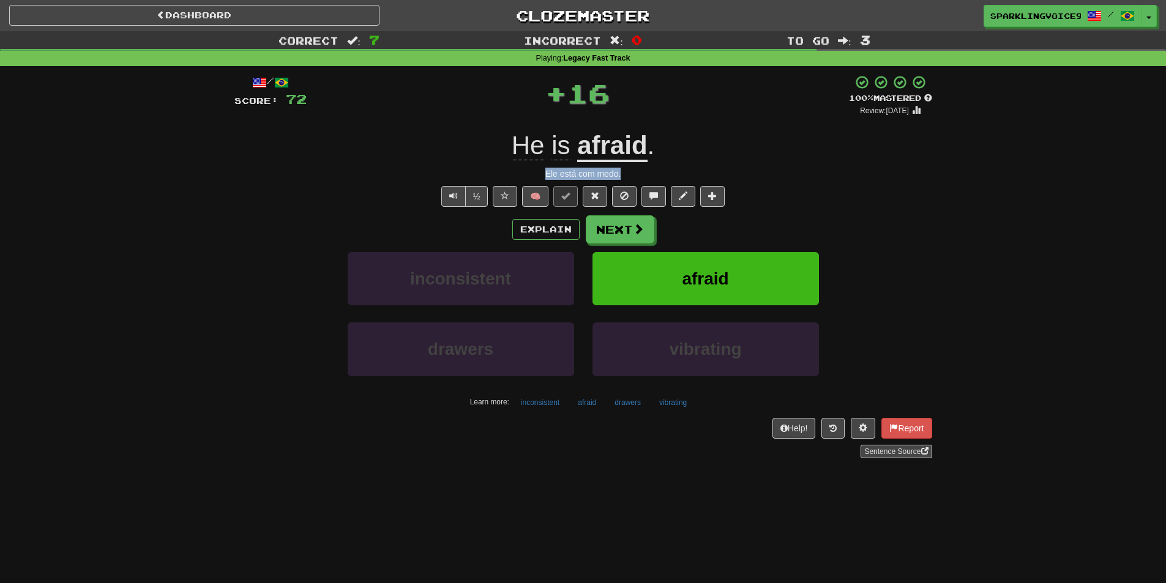
drag, startPoint x: 535, startPoint y: 174, endPoint x: 637, endPoint y: 174, distance: 102.2
click at [637, 174] on div "Ele está com medo." at bounding box center [583, 174] width 698 height 12
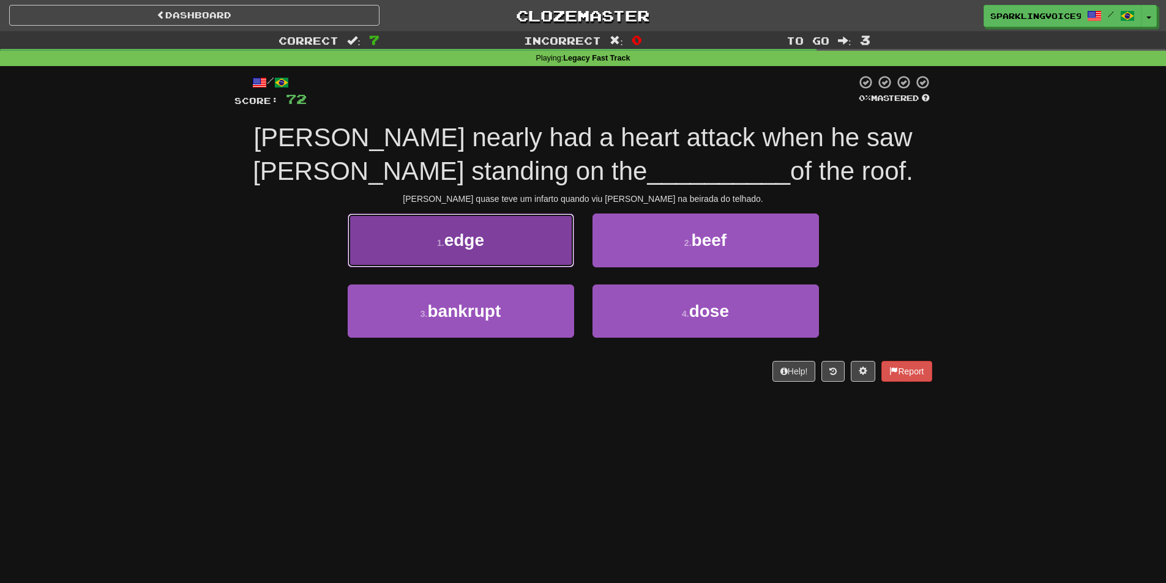
click at [524, 241] on button "1 . edge" at bounding box center [461, 240] width 226 height 53
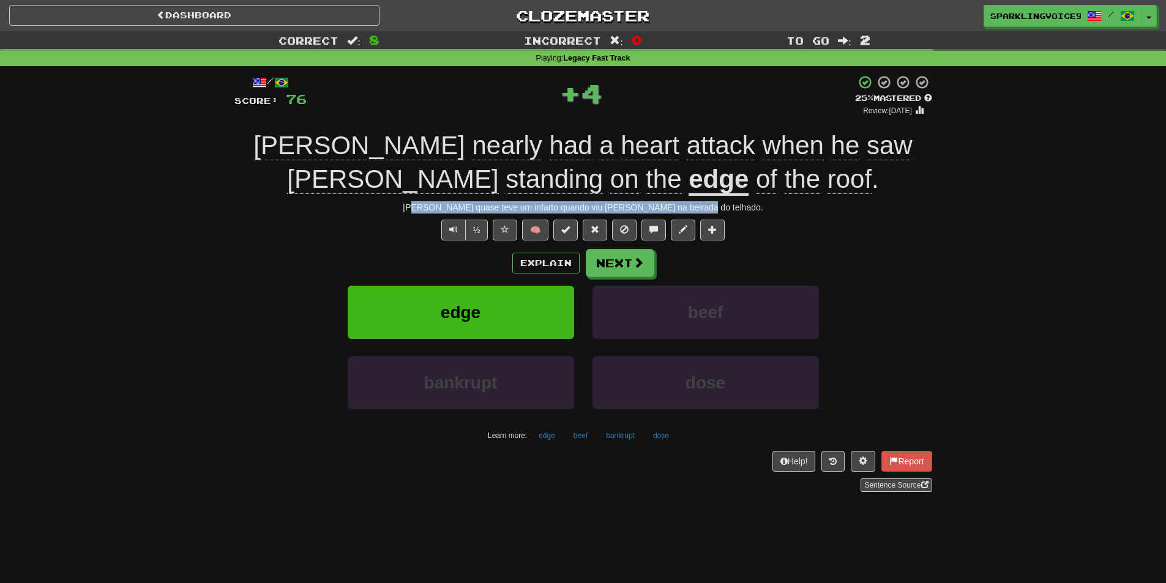
drag, startPoint x: 538, startPoint y: 206, endPoint x: 772, endPoint y: 206, distance: 234.4
click at [772, 206] on div "[PERSON_NAME] quase teve um infarto quando viu [PERSON_NAME] na beirada do telh…" at bounding box center [583, 207] width 698 height 12
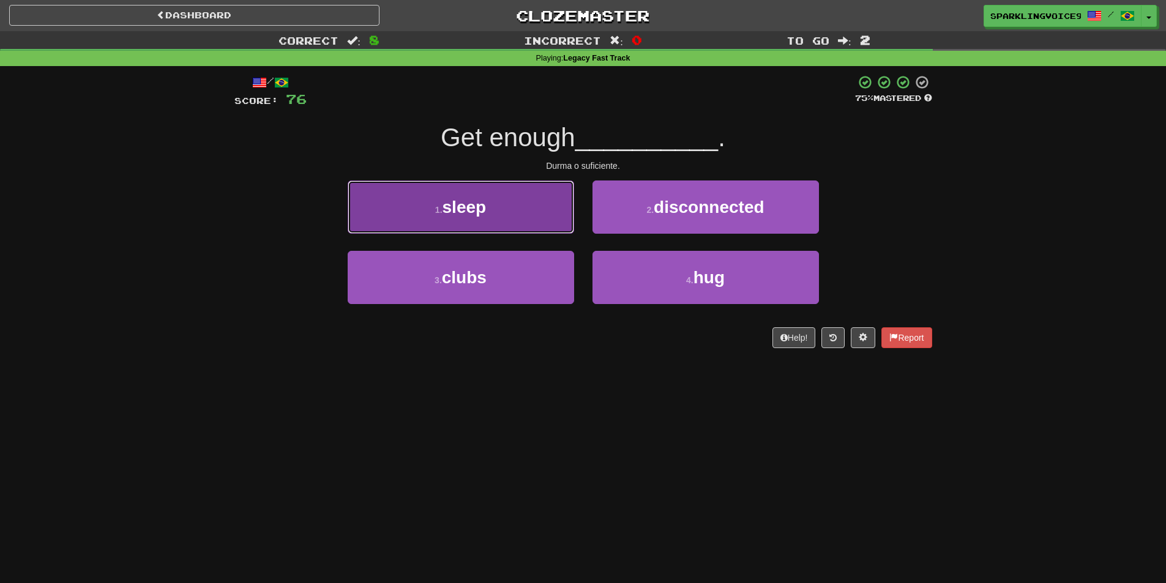
click at [553, 221] on button "1 . sleep" at bounding box center [461, 207] width 226 height 53
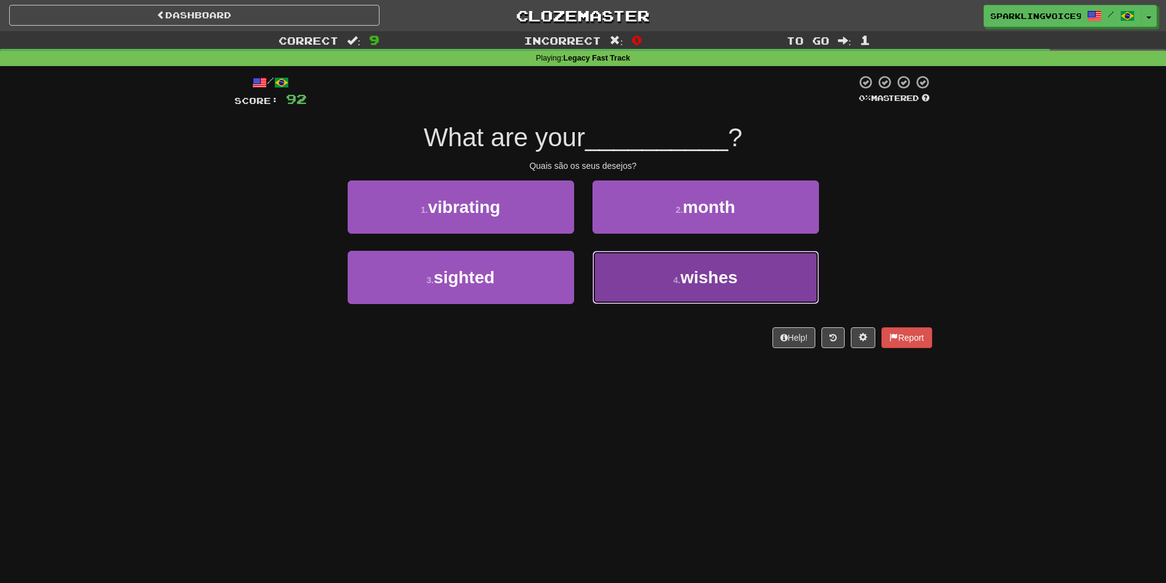
click at [673, 274] on button "4 . wishes" at bounding box center [706, 277] width 226 height 53
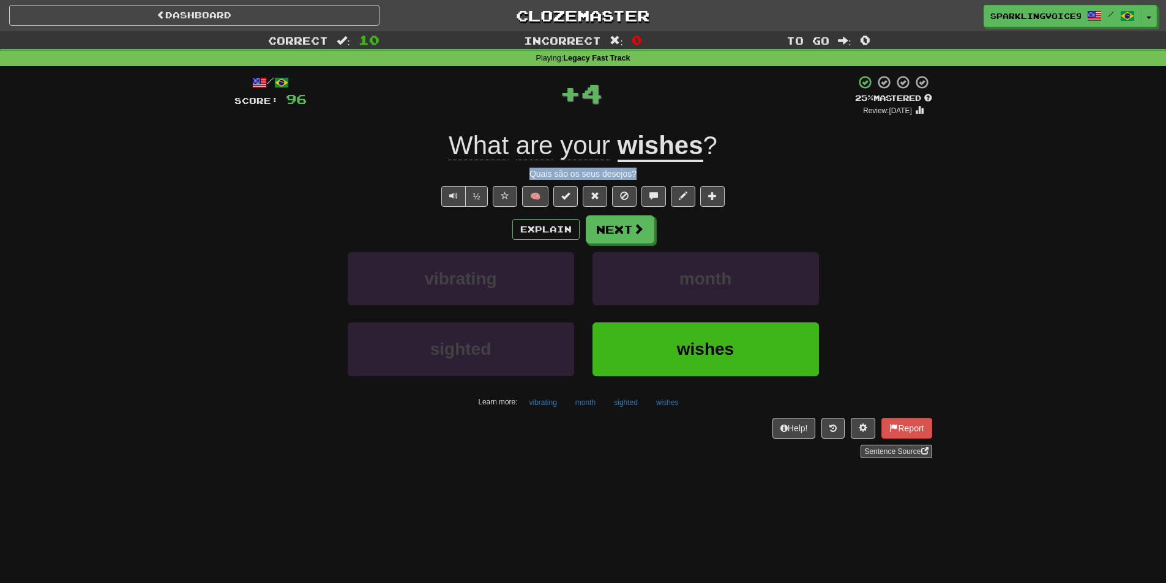
drag, startPoint x: 524, startPoint y: 174, endPoint x: 639, endPoint y: 174, distance: 115.1
click at [639, 174] on div "Quais são os seus desejos?" at bounding box center [583, 174] width 698 height 12
drag, startPoint x: 597, startPoint y: 95, endPoint x: 621, endPoint y: 95, distance: 23.3
click at [621, 95] on div "+ 4" at bounding box center [581, 93] width 548 height 37
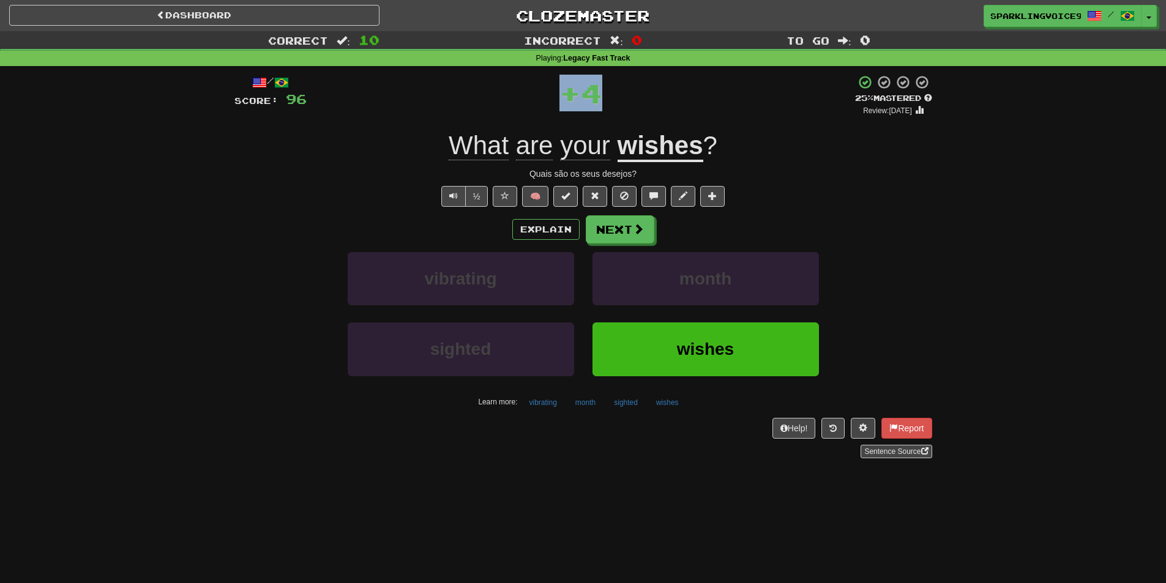
click at [621, 95] on div "+ 4" at bounding box center [581, 93] width 548 height 37
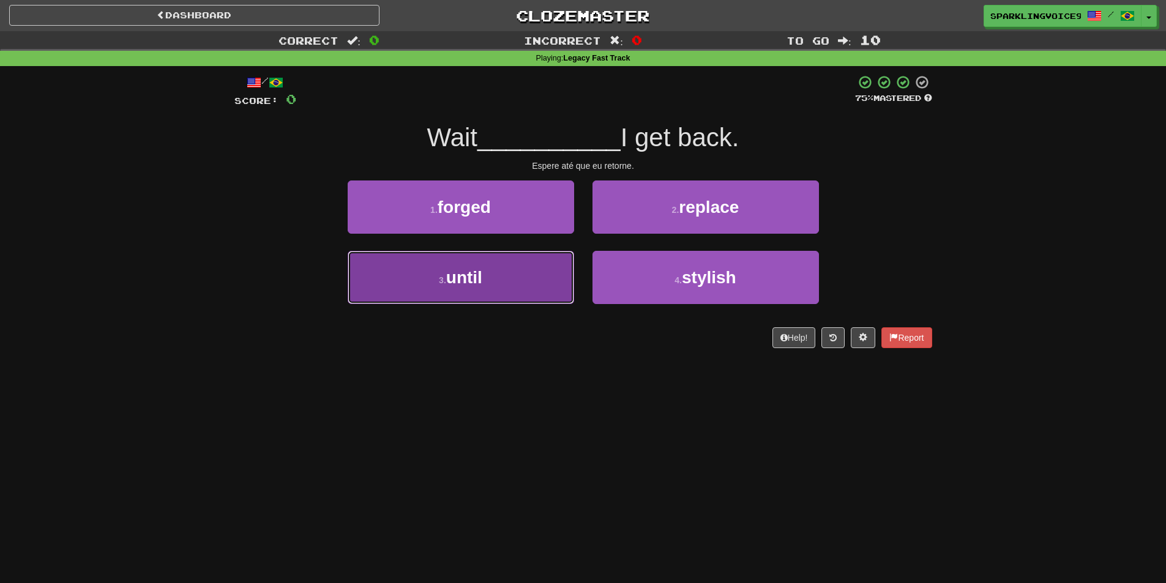
click at [531, 293] on button "3 . until" at bounding box center [461, 277] width 226 height 53
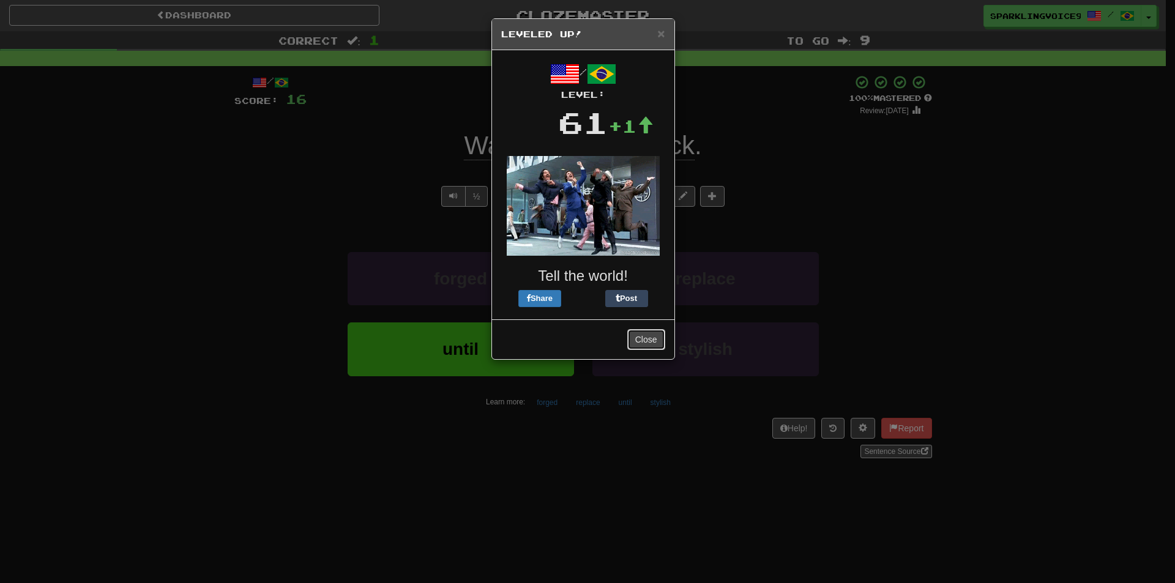
click at [644, 336] on button "Close" at bounding box center [646, 339] width 38 height 21
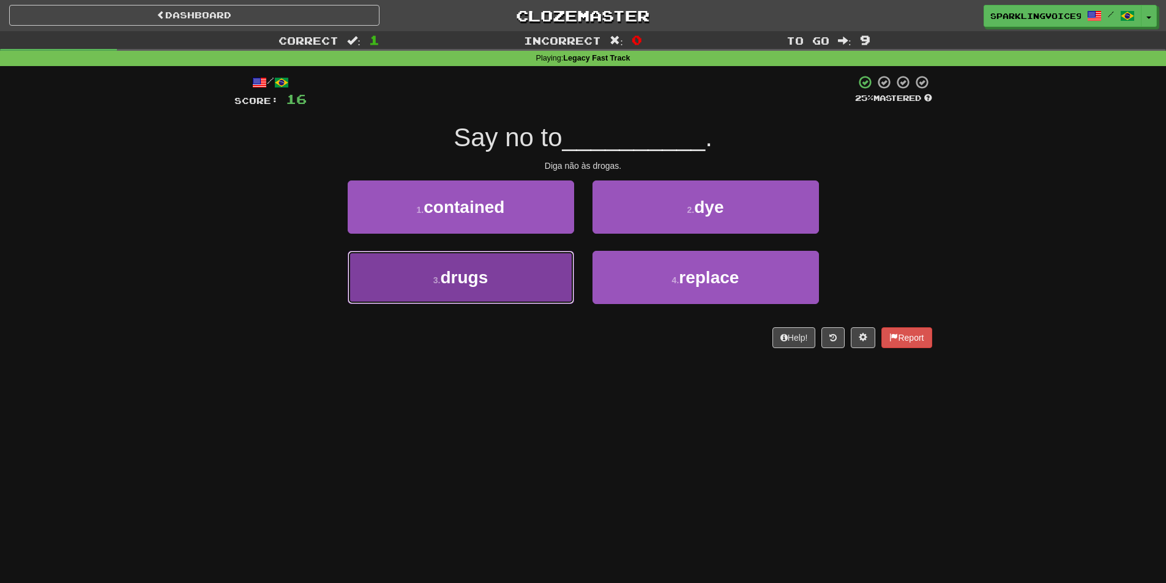
click at [536, 270] on button "3 . drugs" at bounding box center [461, 277] width 226 height 53
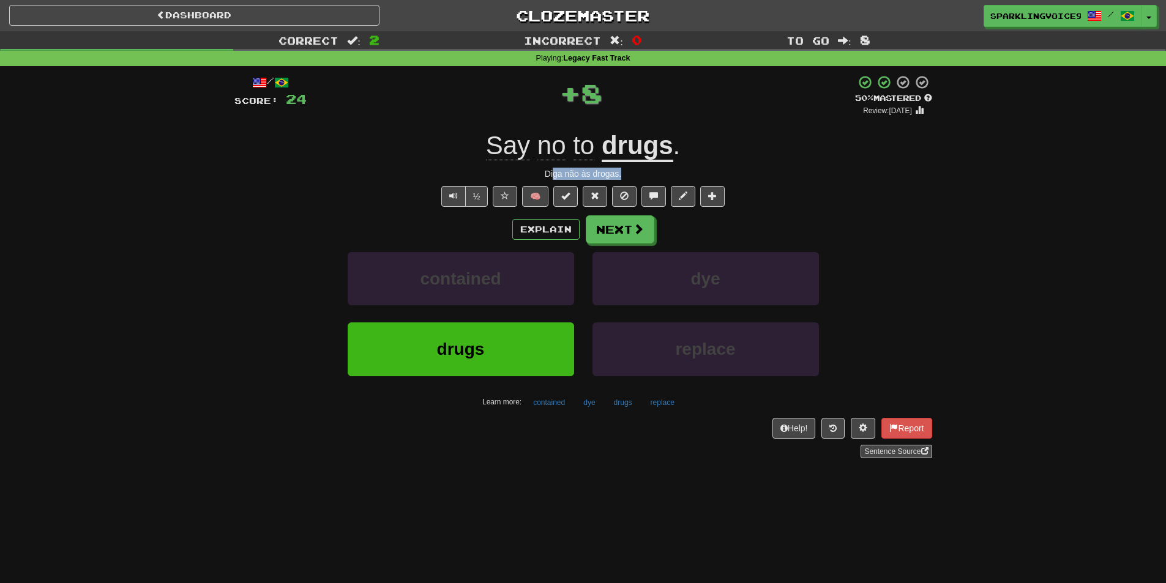
drag, startPoint x: 575, startPoint y: 173, endPoint x: 663, endPoint y: 172, distance: 88.1
click at [663, 172] on div "Diga não às drogas." at bounding box center [583, 174] width 698 height 12
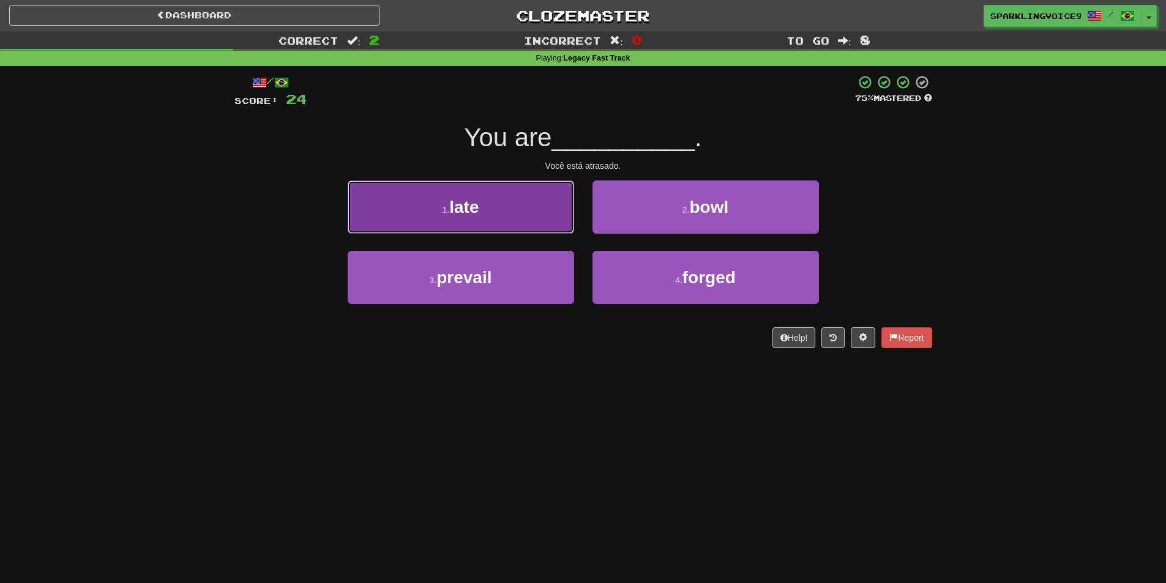
click at [516, 223] on button "1 . late" at bounding box center [461, 207] width 226 height 53
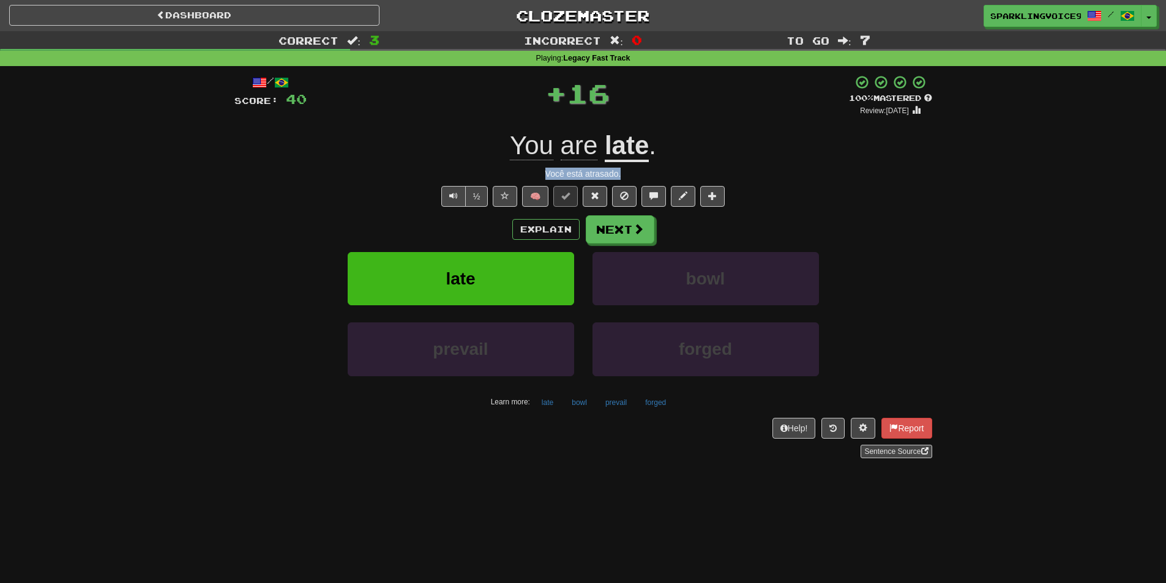
drag, startPoint x: 574, startPoint y: 172, endPoint x: 660, endPoint y: 172, distance: 86.9
click at [660, 172] on div "Você está atrasado." at bounding box center [583, 174] width 698 height 12
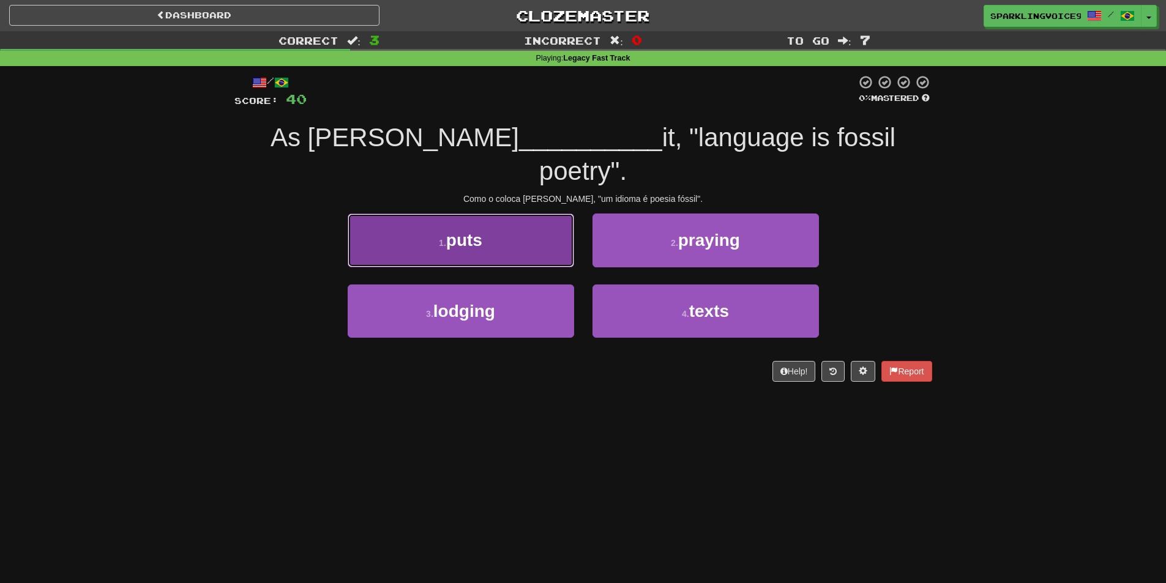
click at [509, 247] on button "1 . puts" at bounding box center [461, 240] width 226 height 53
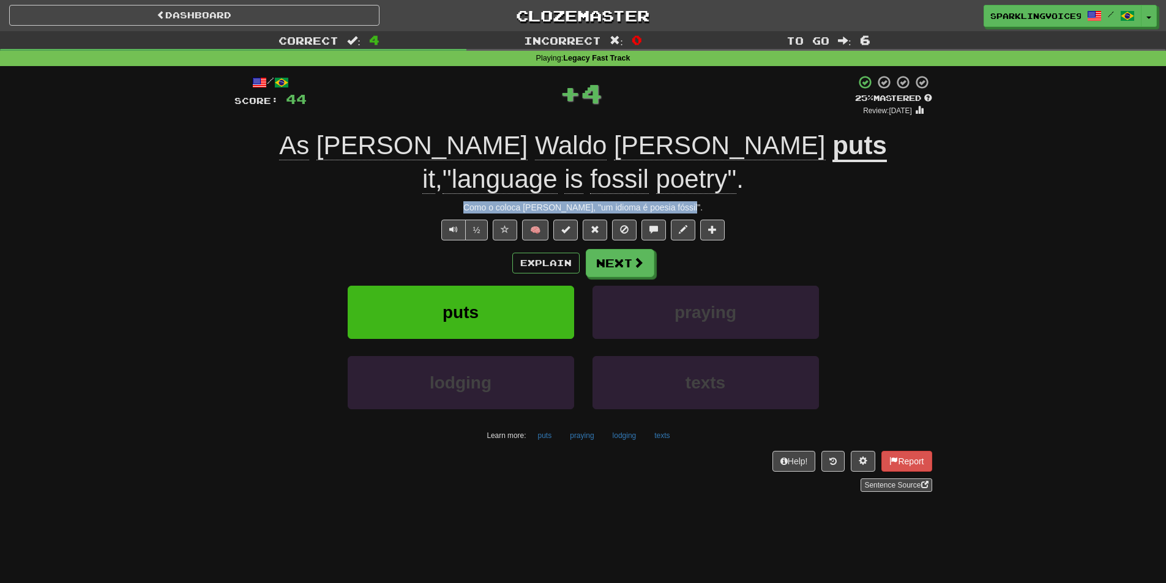
drag, startPoint x: 493, startPoint y: 170, endPoint x: 753, endPoint y: 170, distance: 260.2
click at [753, 201] on div "Como o coloca [PERSON_NAME], "um idioma é poesia fóssil"." at bounding box center [583, 207] width 698 height 12
drag, startPoint x: 649, startPoint y: 104, endPoint x: 664, endPoint y: 105, distance: 14.7
click at [664, 105] on div "+ 4" at bounding box center [581, 93] width 548 height 37
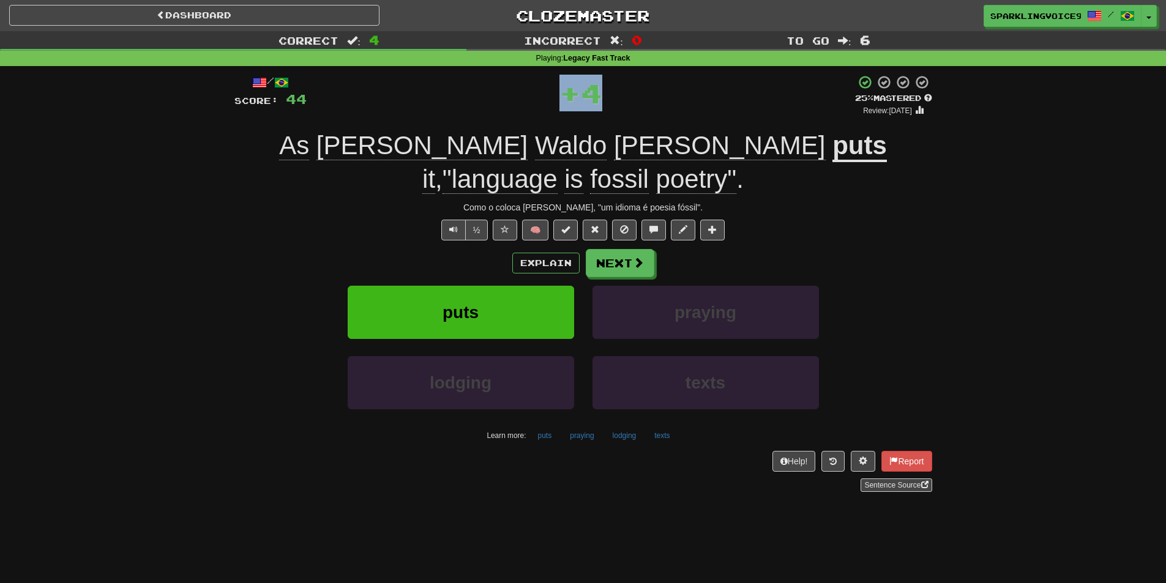
click at [664, 105] on div "+ 4" at bounding box center [581, 93] width 548 height 37
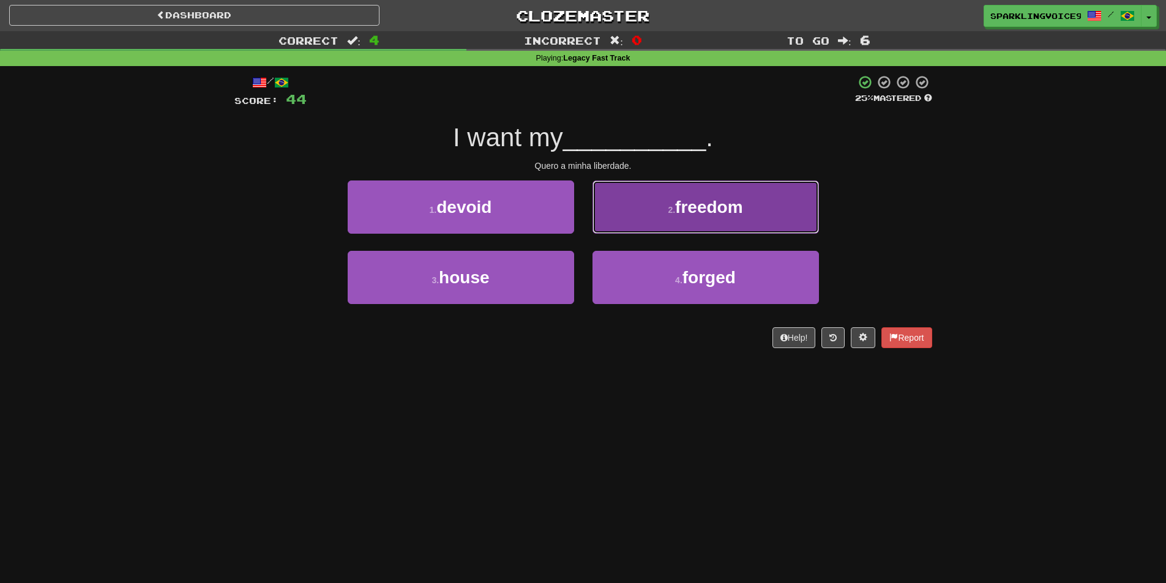
click at [692, 203] on span "freedom" at bounding box center [708, 207] width 67 height 19
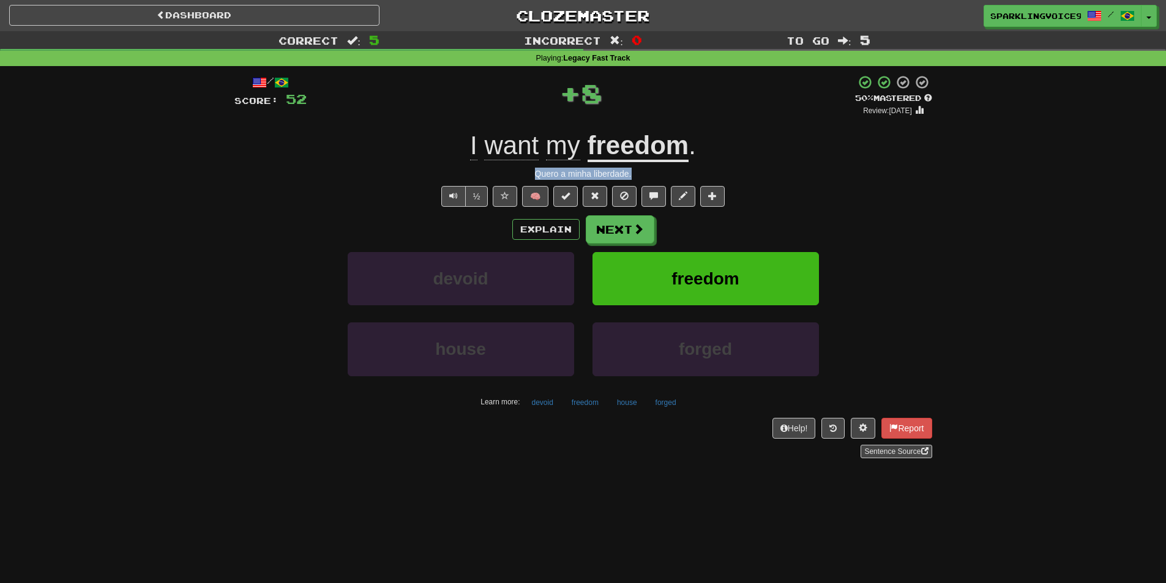
drag, startPoint x: 525, startPoint y: 168, endPoint x: 719, endPoint y: 165, distance: 194.1
click at [719, 165] on div "/ Score: 52 + 8 50 % Mastered Review: [DATE] I want my freedom . Quero a minha …" at bounding box center [583, 267] width 698 height 384
drag, startPoint x: 578, startPoint y: 100, endPoint x: 647, endPoint y: 101, distance: 69.2
click at [647, 101] on div "+ 8" at bounding box center [581, 93] width 548 height 37
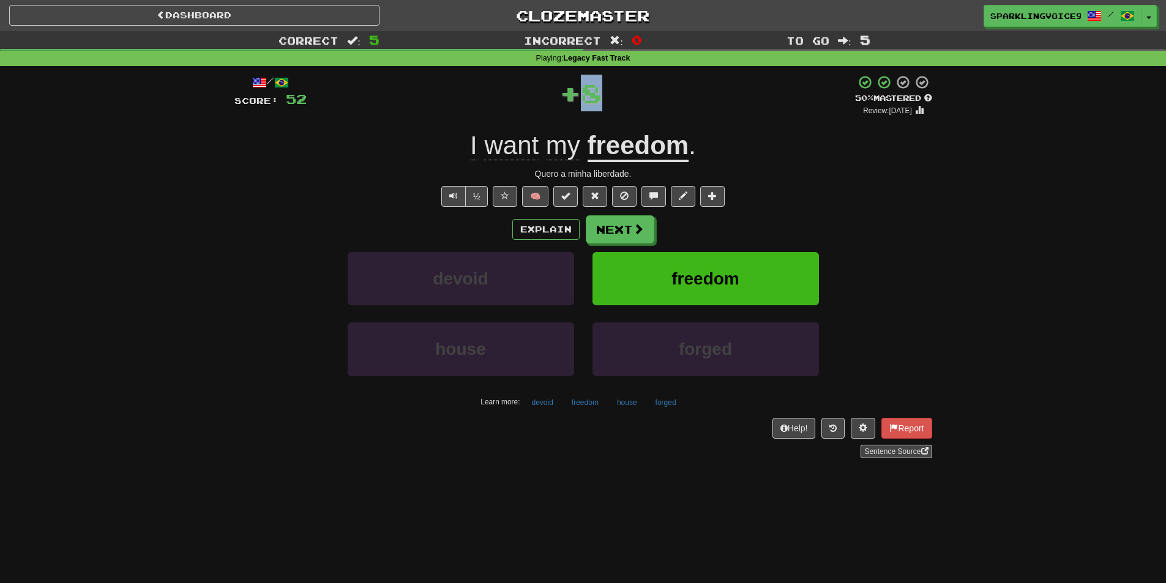
click at [647, 101] on div "+ 8" at bounding box center [581, 93] width 548 height 37
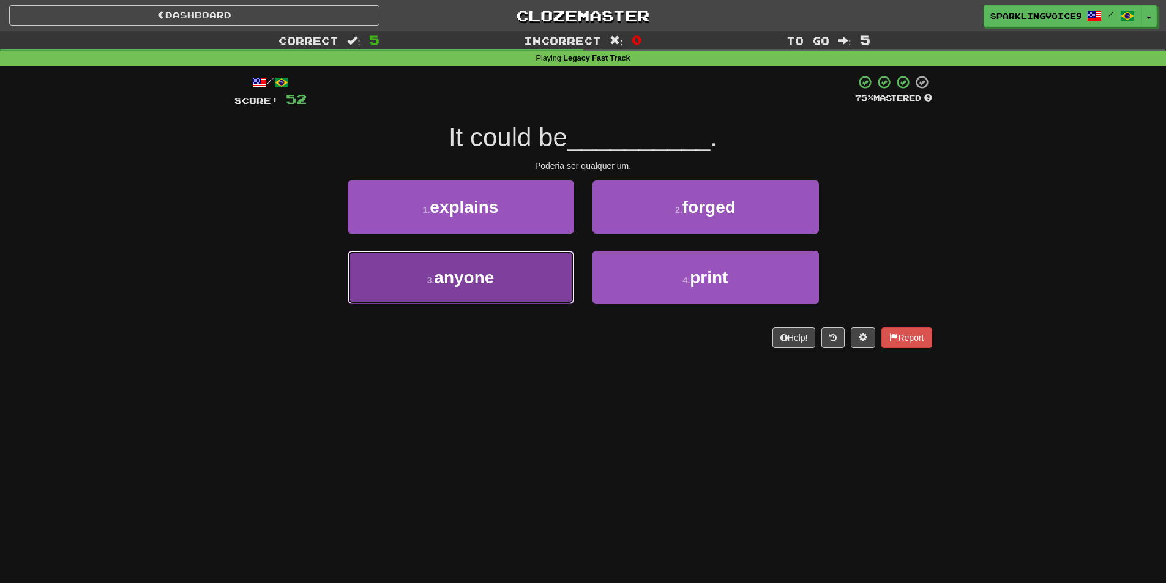
click at [547, 282] on button "3 . anyone" at bounding box center [461, 277] width 226 height 53
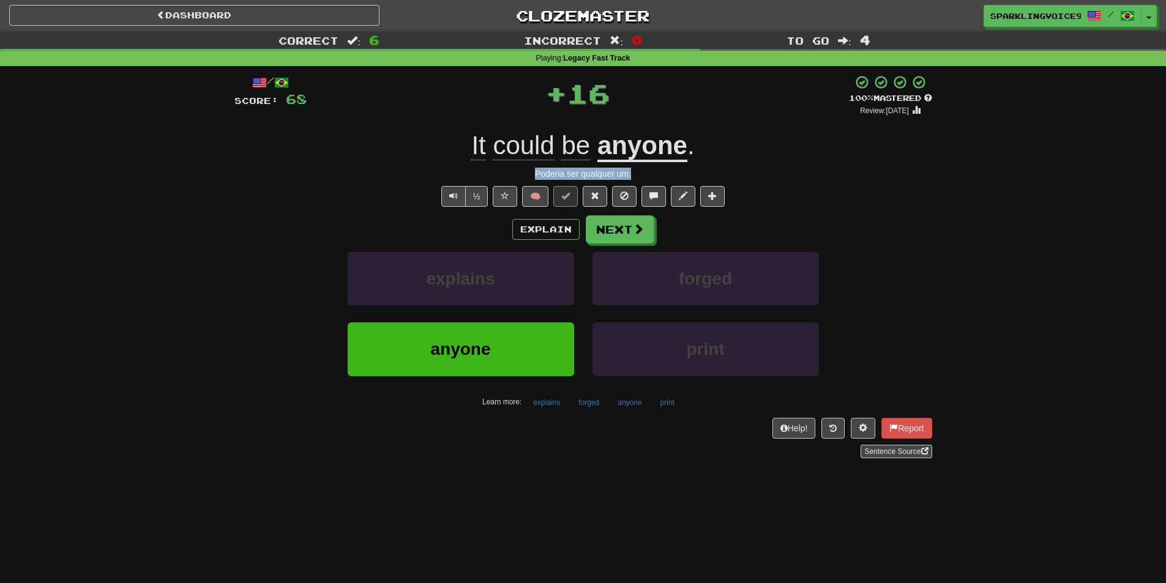
drag, startPoint x: 557, startPoint y: 175, endPoint x: 684, endPoint y: 175, distance: 126.7
click at [684, 175] on div "Poderia ser qualquer um." at bounding box center [583, 174] width 698 height 12
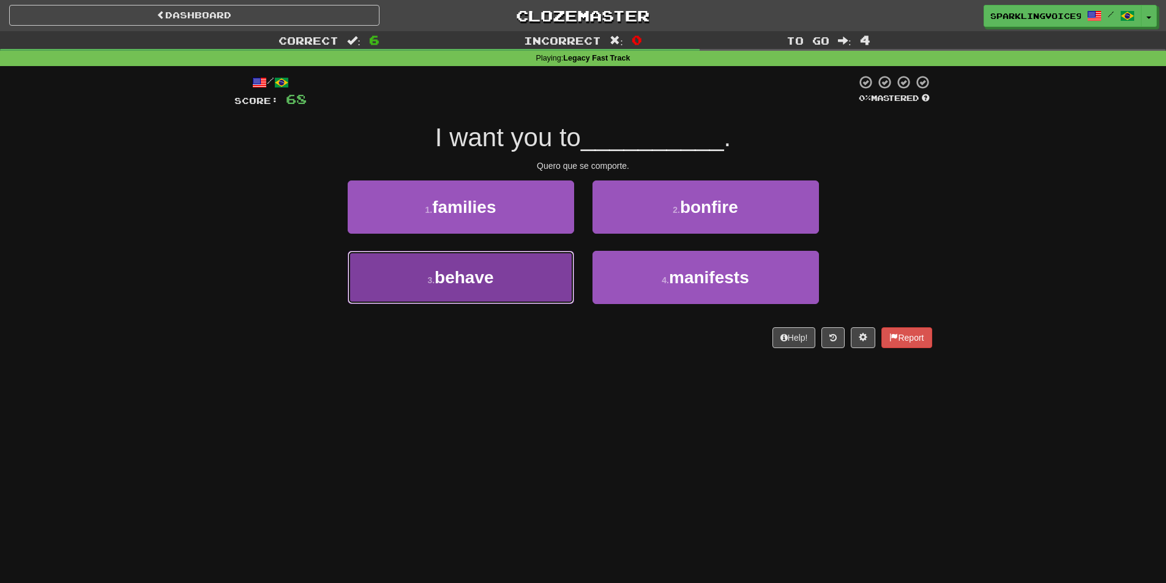
click at [546, 276] on button "3 . [GEOGRAPHIC_DATA]" at bounding box center [461, 277] width 226 height 53
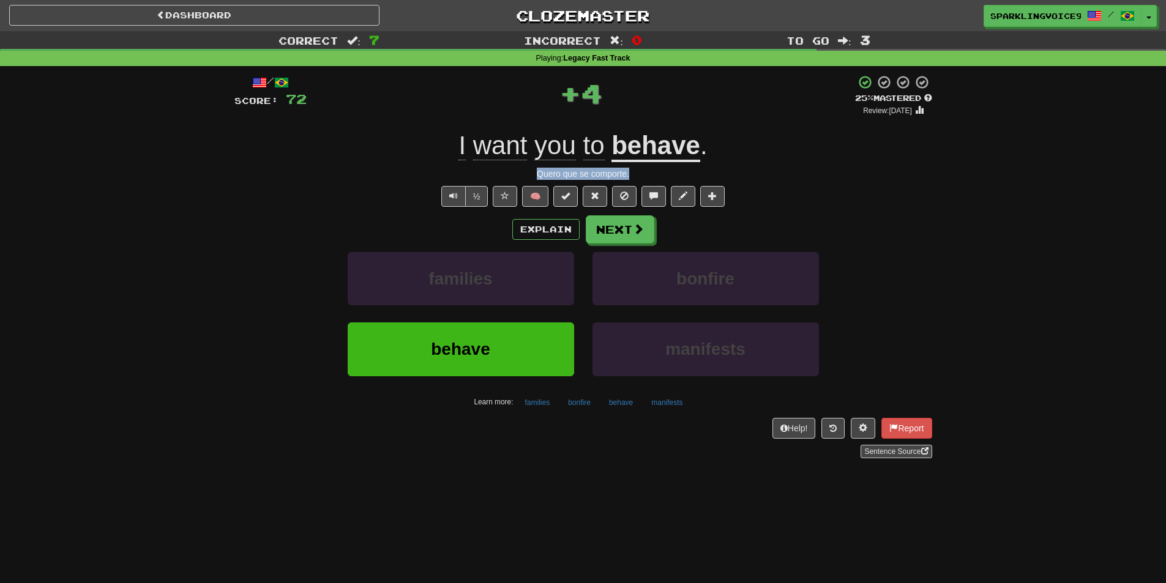
drag, startPoint x: 538, startPoint y: 174, endPoint x: 649, endPoint y: 174, distance: 111.4
click at [649, 174] on div "Quero que se comporte." at bounding box center [583, 174] width 698 height 12
drag, startPoint x: 608, startPoint y: 86, endPoint x: 633, endPoint y: 86, distance: 25.1
click at [633, 86] on div "+ 4" at bounding box center [581, 93] width 548 height 37
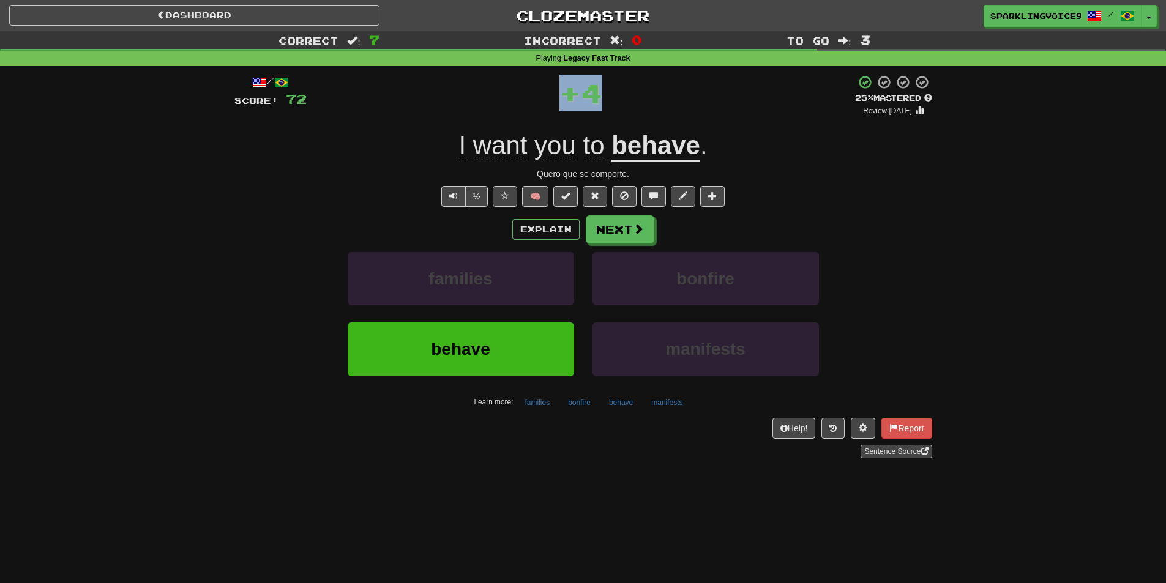
click at [633, 86] on div "+ 4" at bounding box center [581, 93] width 548 height 37
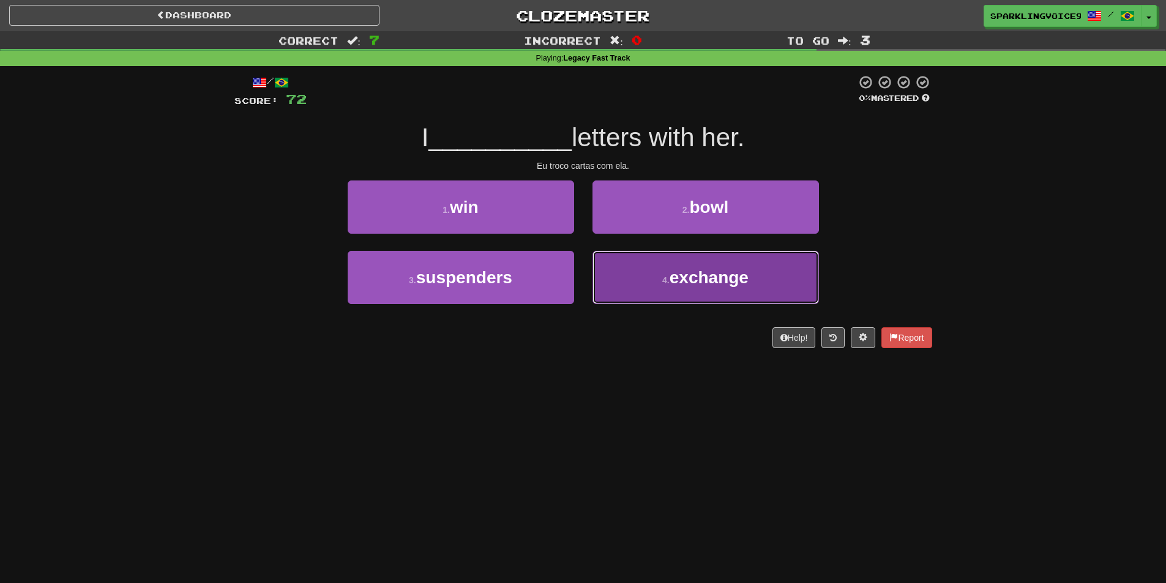
click at [632, 294] on button "4 . exchange" at bounding box center [706, 277] width 226 height 53
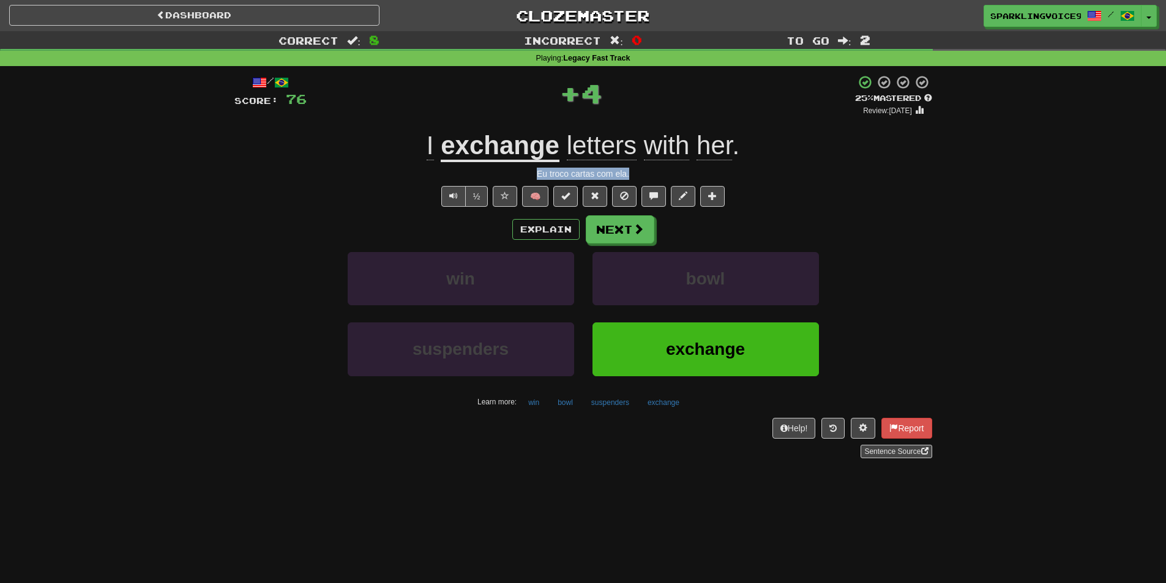
drag, startPoint x: 551, startPoint y: 176, endPoint x: 643, endPoint y: 176, distance: 92.4
click at [643, 176] on div "Eu troco cartas com ela." at bounding box center [583, 174] width 698 height 12
drag, startPoint x: 569, startPoint y: 81, endPoint x: 639, endPoint y: 93, distance: 71.5
click at [639, 93] on div "+ 4" at bounding box center [581, 93] width 548 height 37
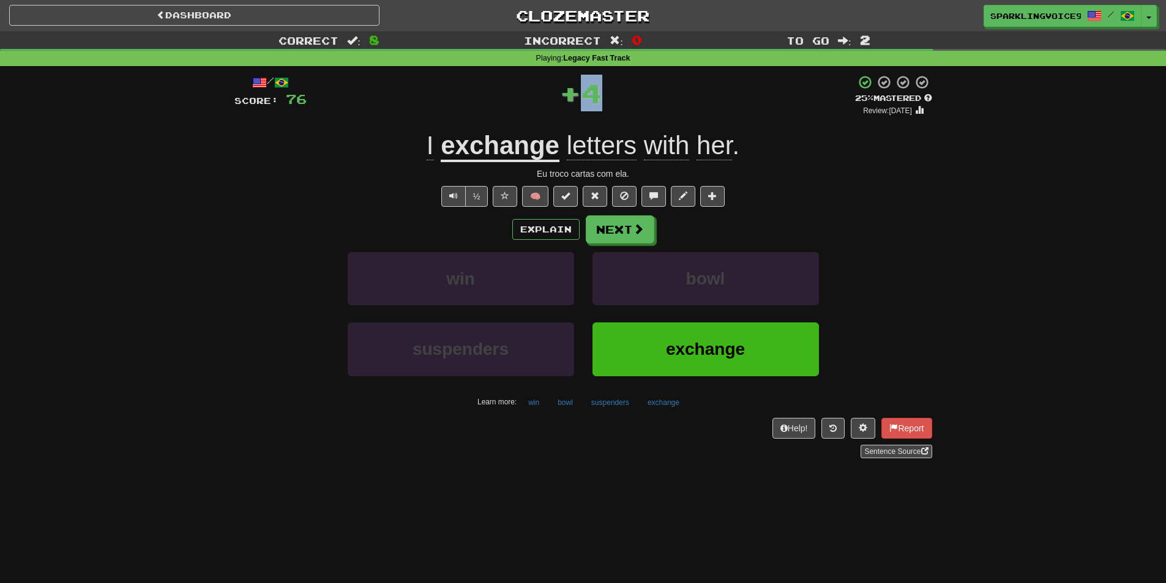
click at [639, 93] on div "+ 4" at bounding box center [581, 93] width 548 height 37
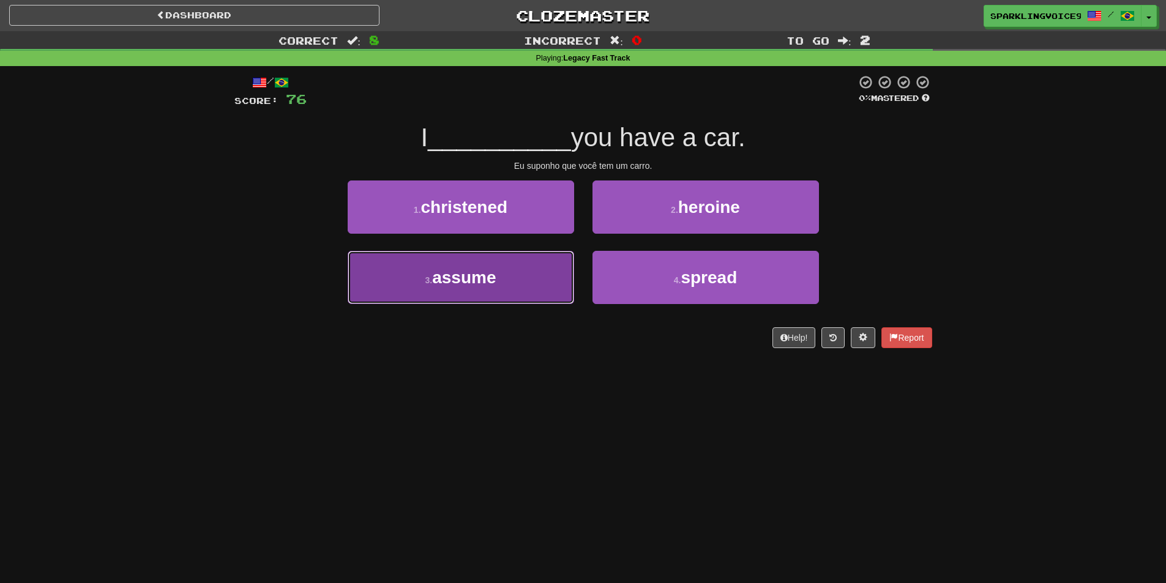
click at [541, 277] on button "3 . assume" at bounding box center [461, 277] width 226 height 53
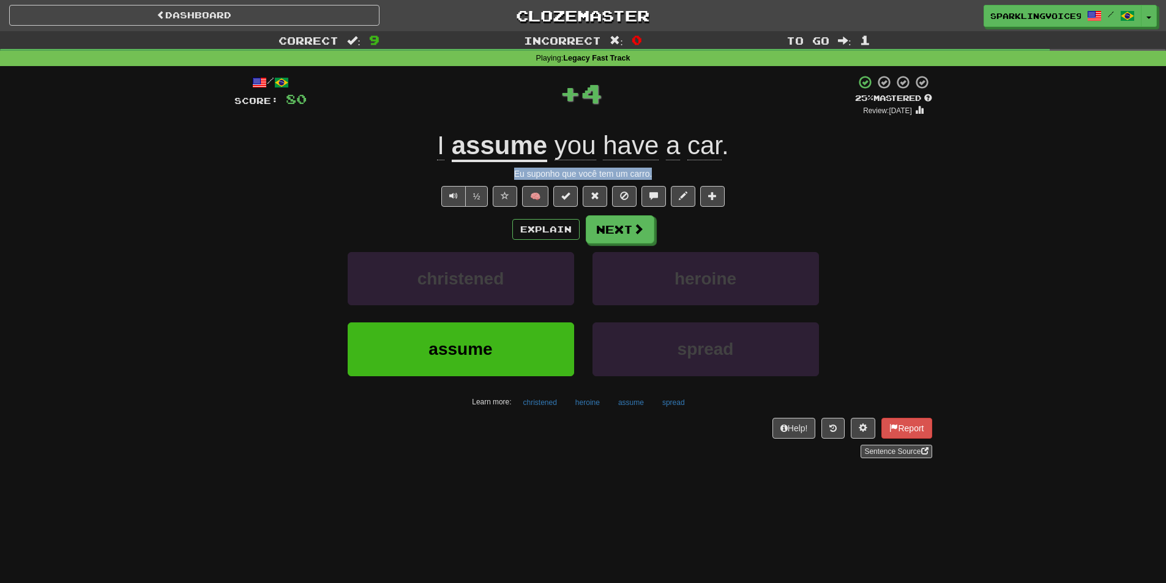
drag, startPoint x: 507, startPoint y: 175, endPoint x: 683, endPoint y: 174, distance: 175.7
click at [683, 175] on div "Eu suponho que você tem um carro." at bounding box center [583, 174] width 698 height 12
click at [683, 174] on div "Eu suponho que você tem um carro." at bounding box center [583, 174] width 698 height 12
click at [633, 93] on div "+ 4" at bounding box center [581, 93] width 548 height 37
click at [634, 93] on div "+ 4" at bounding box center [581, 93] width 548 height 37
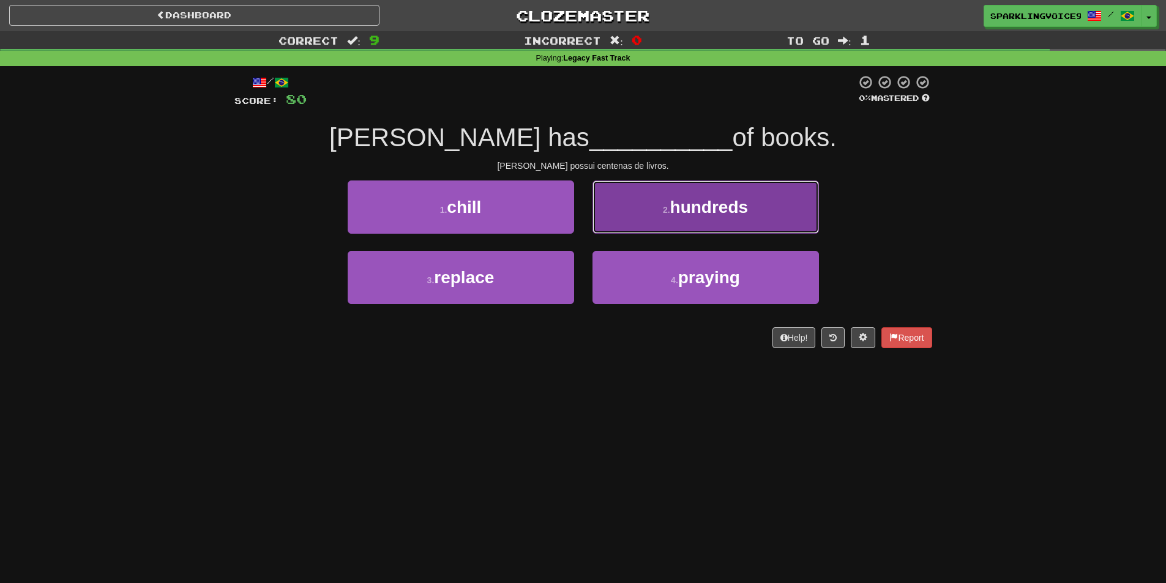
click at [714, 225] on button "2 . hundreds" at bounding box center [706, 207] width 226 height 53
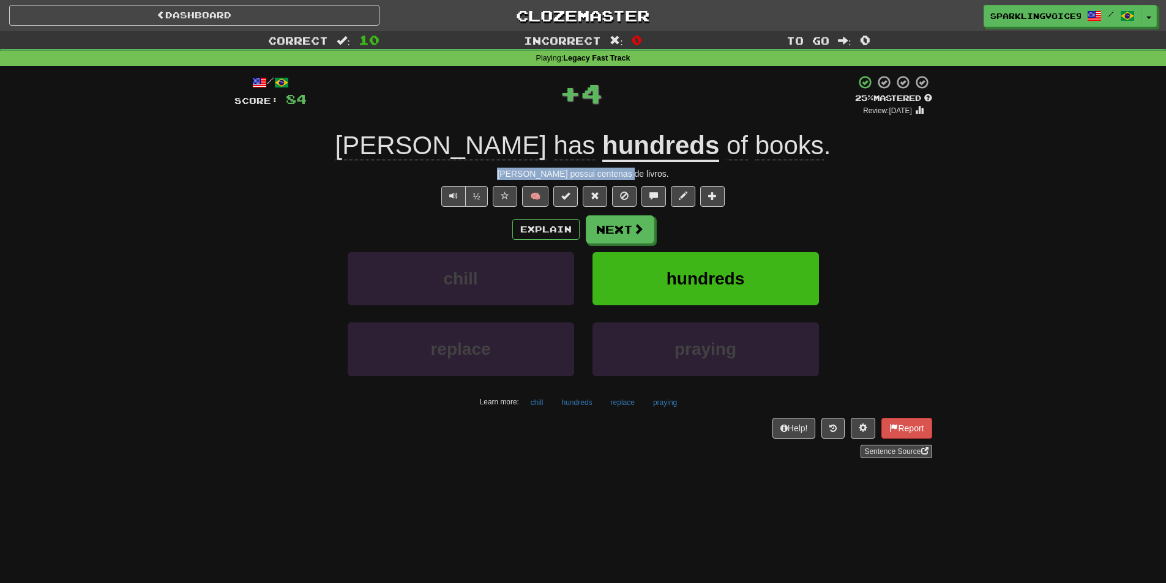
drag, startPoint x: 515, startPoint y: 173, endPoint x: 674, endPoint y: 173, distance: 158.5
click at [674, 173] on div "[PERSON_NAME] possui centenas de livros." at bounding box center [583, 174] width 698 height 12
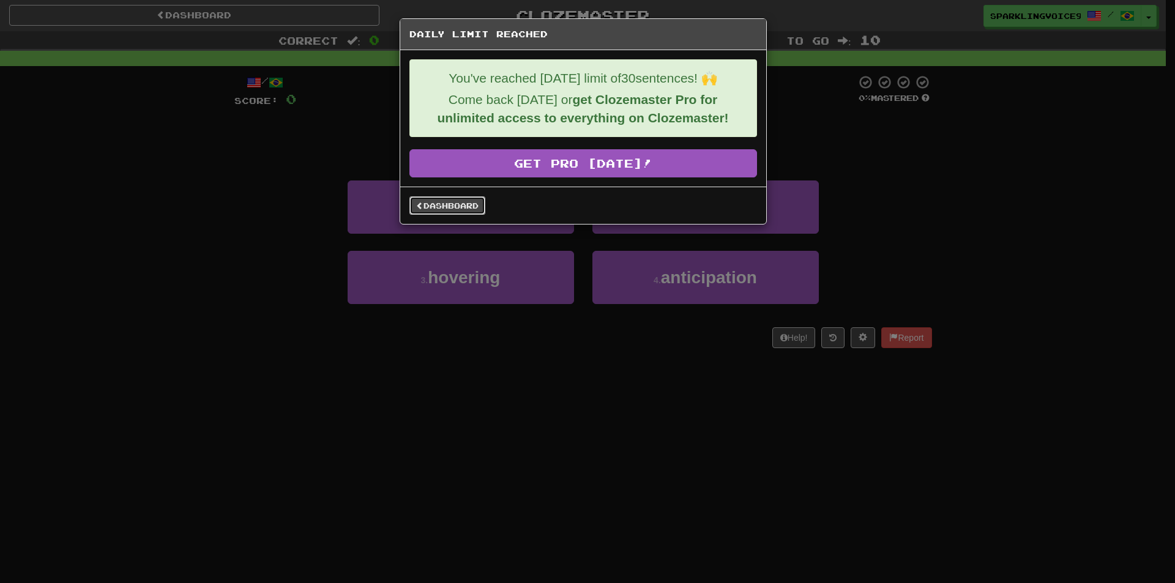
click at [466, 201] on link "Dashboard" at bounding box center [448, 205] width 76 height 18
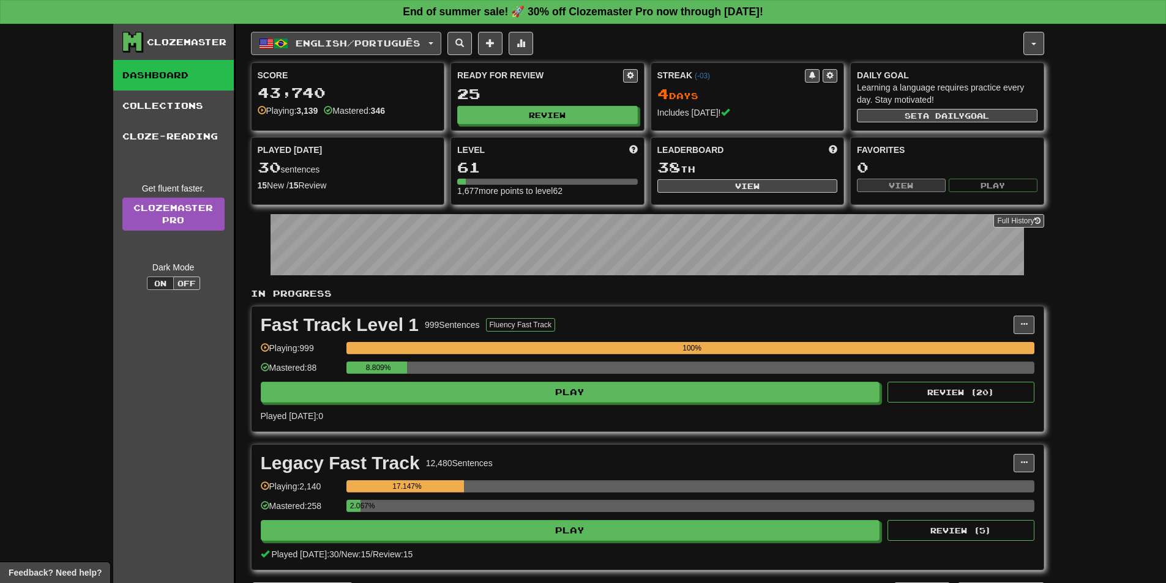
click at [368, 42] on span "English / Português" at bounding box center [358, 43] width 125 height 10
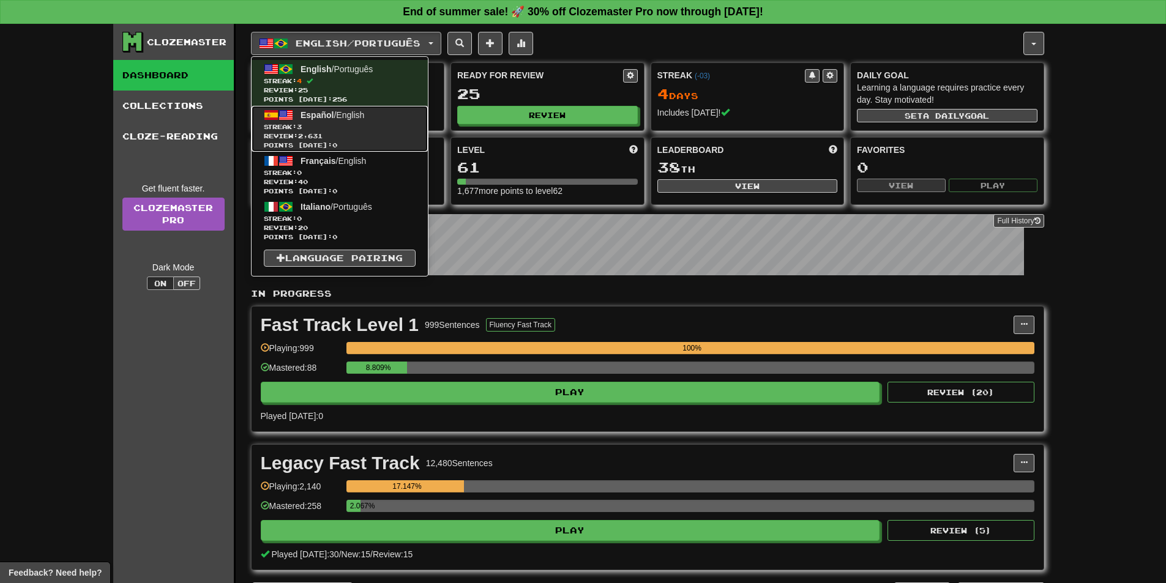
click at [332, 125] on span "Streak: 3" at bounding box center [340, 126] width 152 height 9
